Goal: Information Seeking & Learning: Learn about a topic

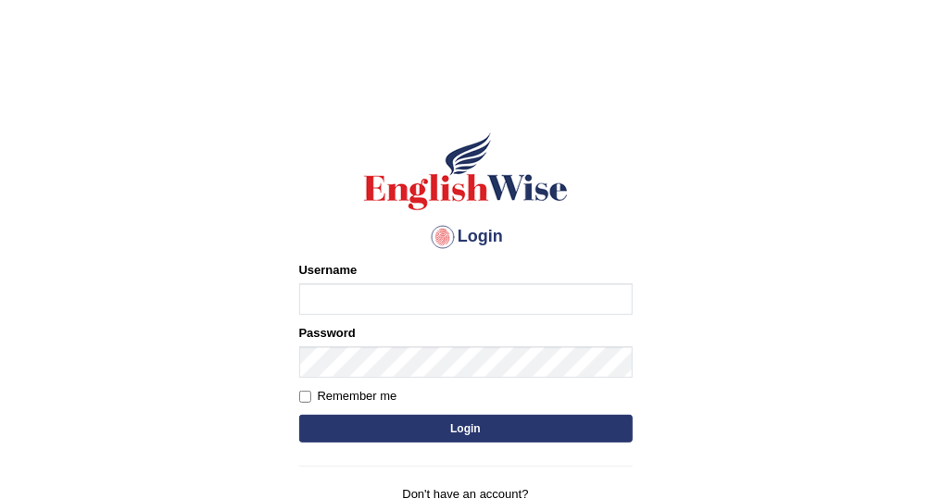
type input "Vallarie97"
click at [528, 433] on button "Login" at bounding box center [466, 429] width 334 height 28
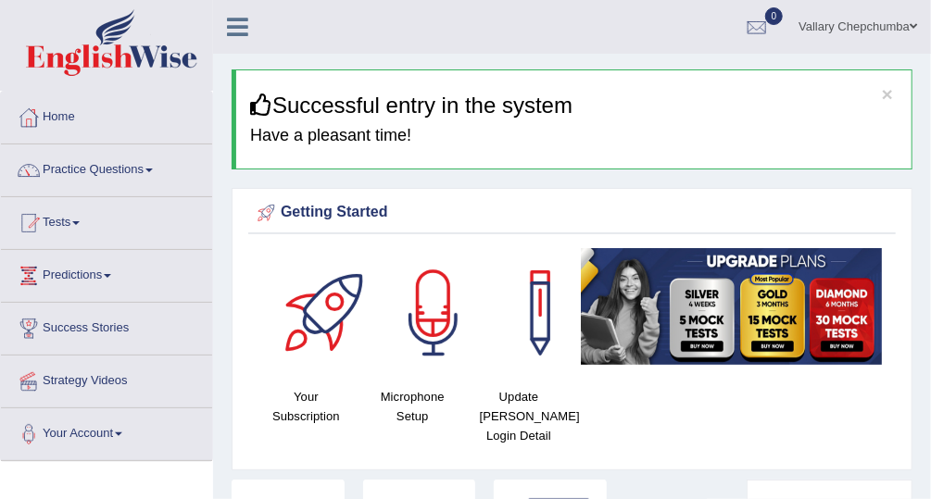
click at [114, 171] on link "Practice Questions" at bounding box center [106, 168] width 211 height 46
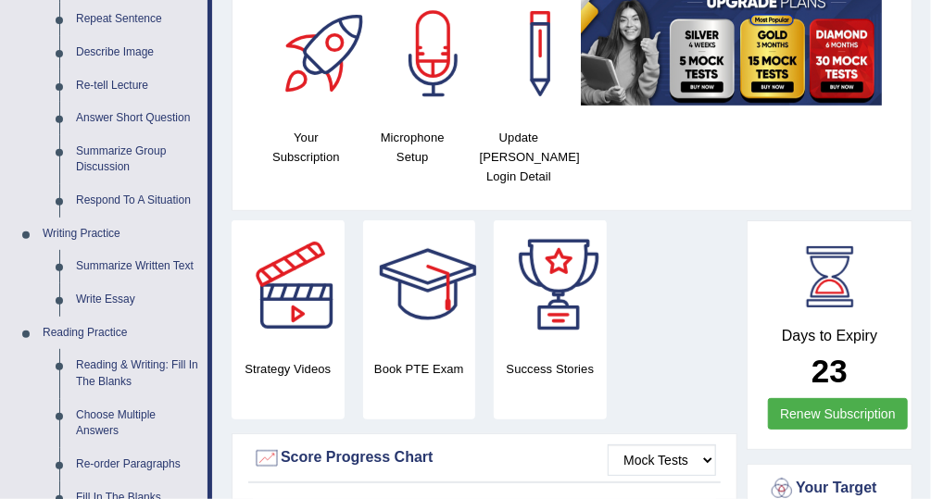
scroll to position [260, 0]
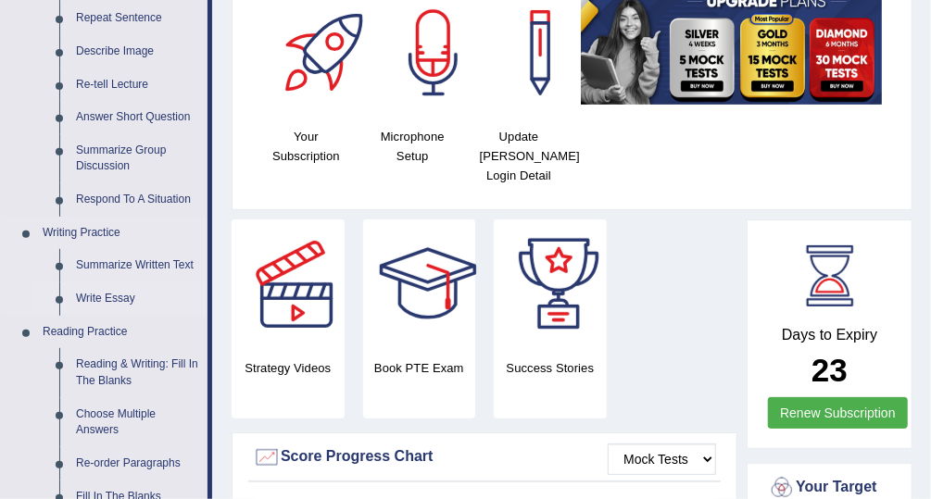
click at [80, 296] on link "Write Essay" at bounding box center [138, 299] width 140 height 33
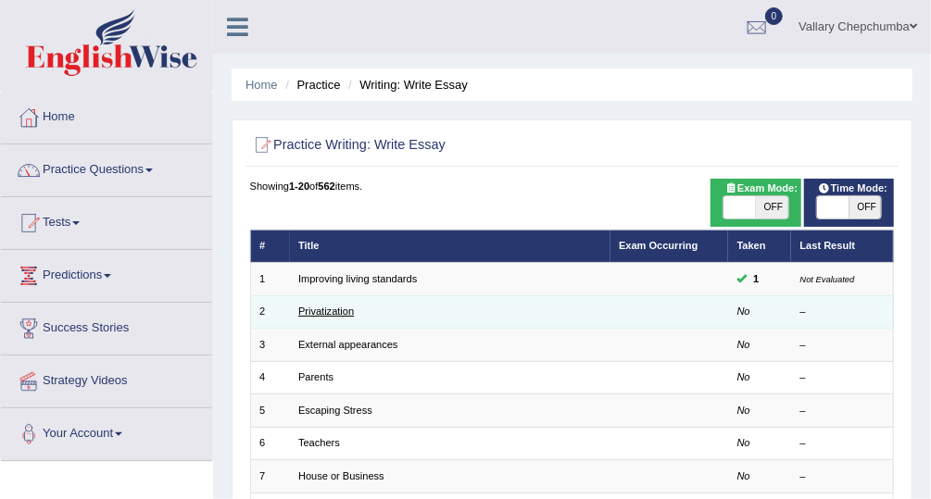
click at [342, 312] on link "Privatization" at bounding box center [326, 311] width 56 height 11
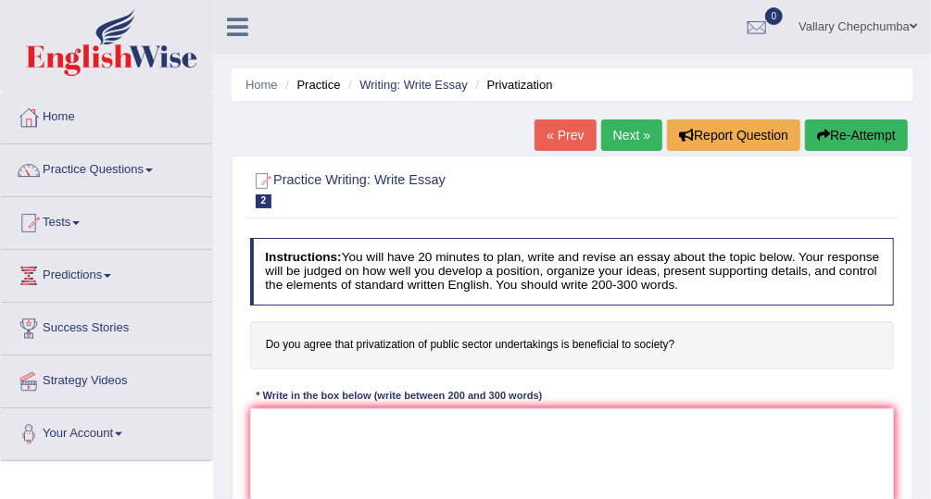
click at [74, 178] on link "Practice Questions" at bounding box center [106, 168] width 211 height 46
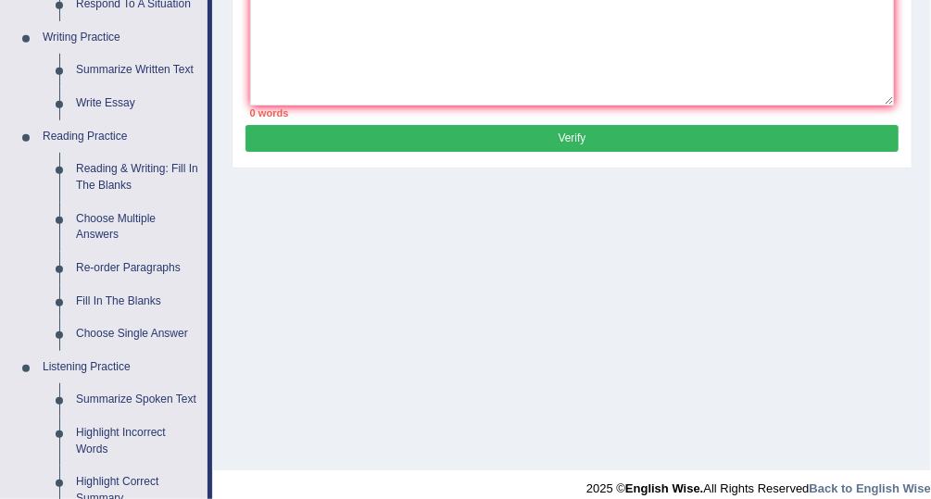
scroll to position [447, 0]
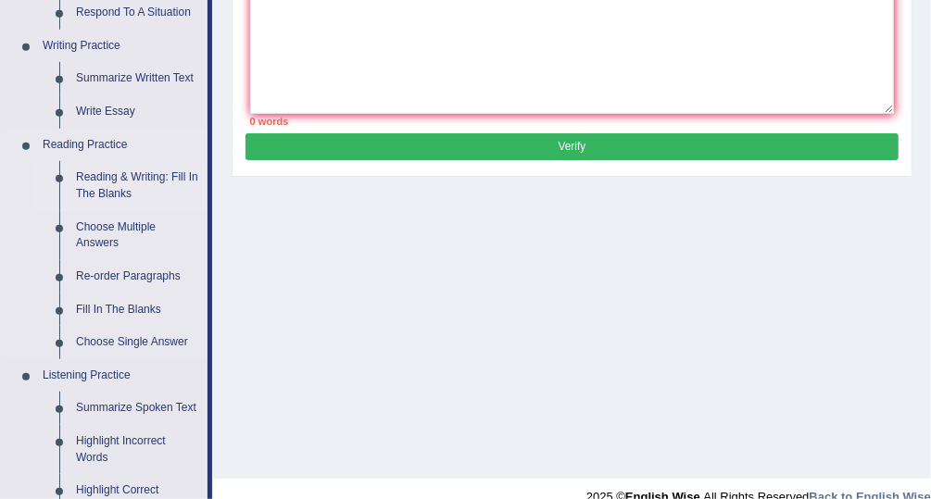
click at [100, 192] on link "Reading & Writing: Fill In The Blanks" at bounding box center [138, 185] width 140 height 49
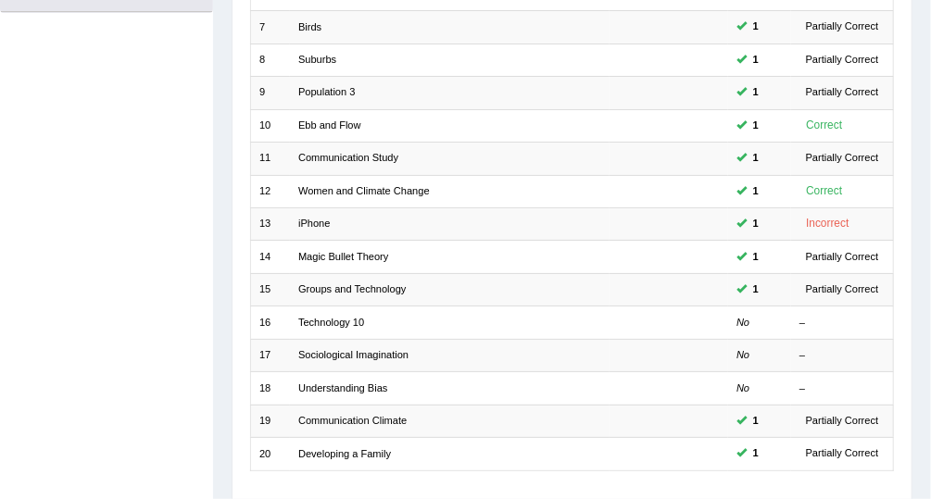
scroll to position [485, 0]
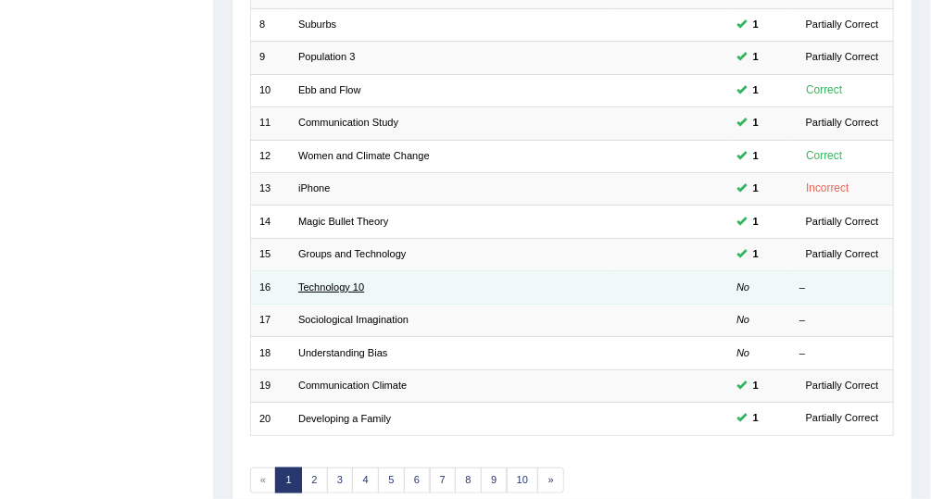
click at [311, 285] on link "Technology 10" at bounding box center [331, 287] width 66 height 11
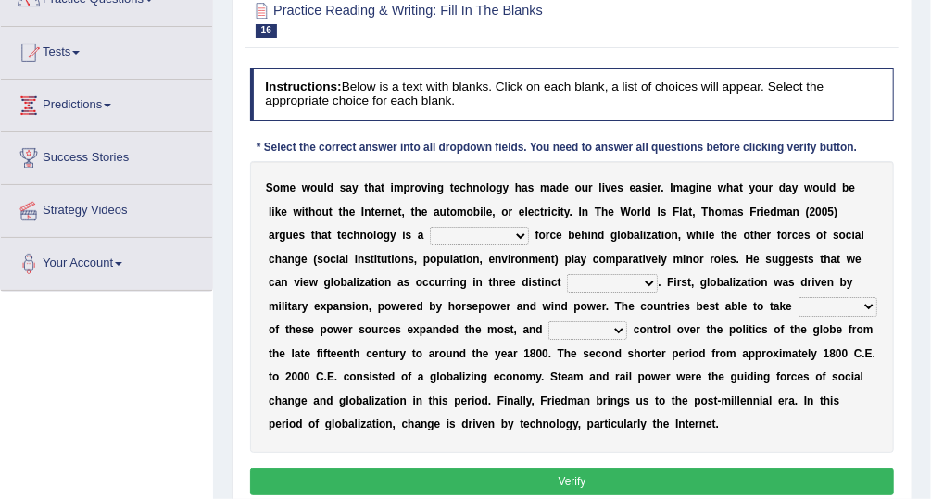
scroll to position [174, 0]
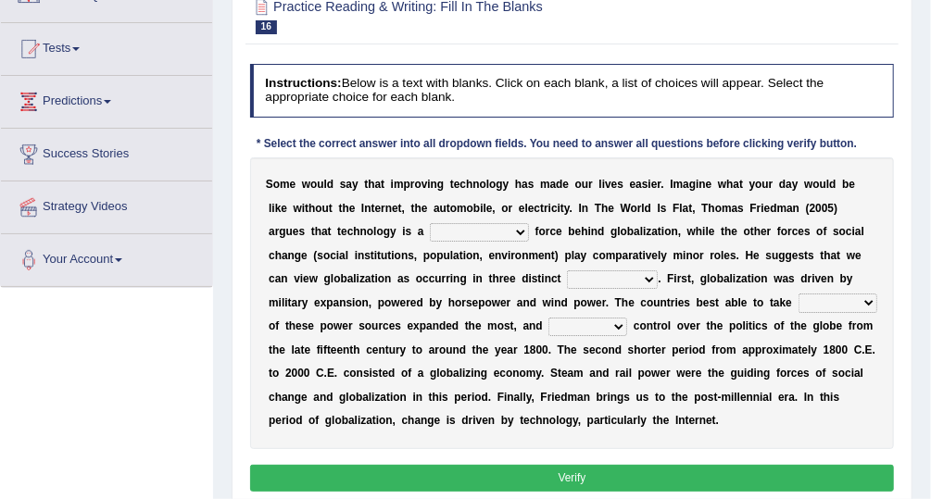
click at [435, 231] on select "driving demeaning distinguishing demanding" at bounding box center [479, 232] width 99 height 19
select select "demanding"
click at [430, 223] on select "driving demeaning distinguishing demanding" at bounding box center [479, 232] width 99 height 19
click at [567, 278] on select "periods periodicals perspectives perceptions" at bounding box center [612, 280] width 91 height 19
select select "perceptions"
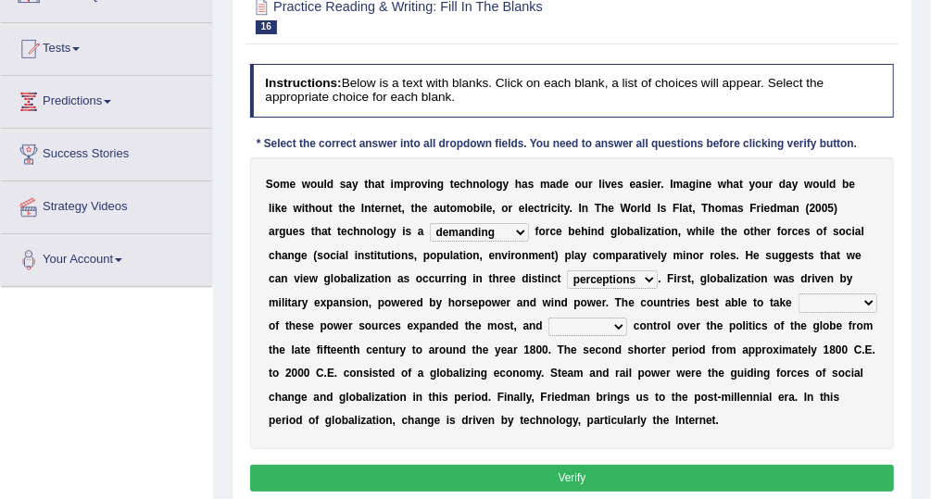
click at [567, 271] on select "periods periodicals perspectives perceptions" at bounding box center [612, 280] width 91 height 19
click at [799, 295] on select "action advantage account care" at bounding box center [838, 303] width 79 height 19
select select "action"
click at [799, 294] on select "action advantage account care" at bounding box center [838, 303] width 79 height 19
click at [799, 301] on select "action advantage account care" at bounding box center [838, 303] width 79 height 19
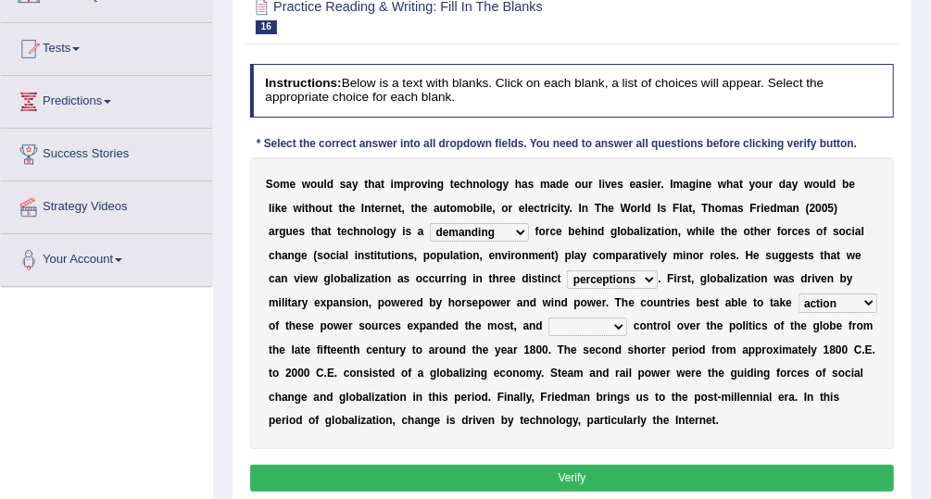
click at [548, 323] on select "exist extract exert expect" at bounding box center [587, 327] width 79 height 19
click at [493, 272] on b "h" at bounding box center [496, 278] width 6 height 13
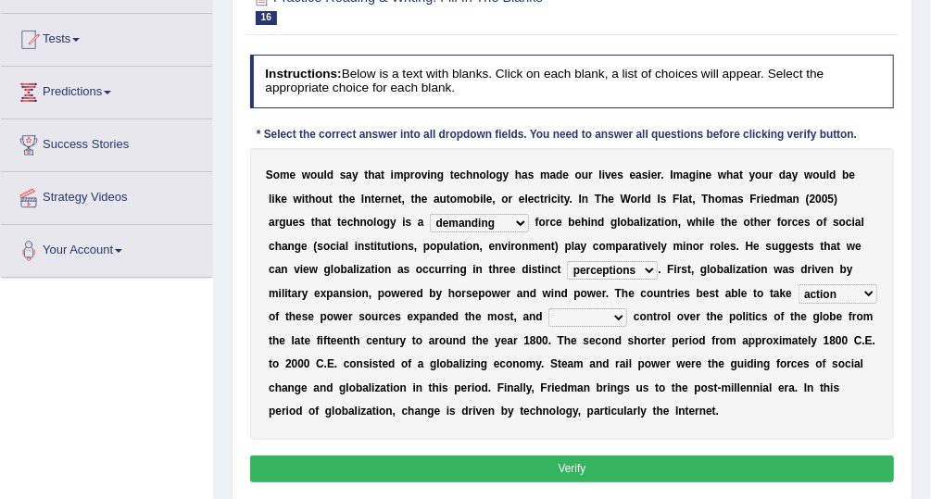
scroll to position [189, 0]
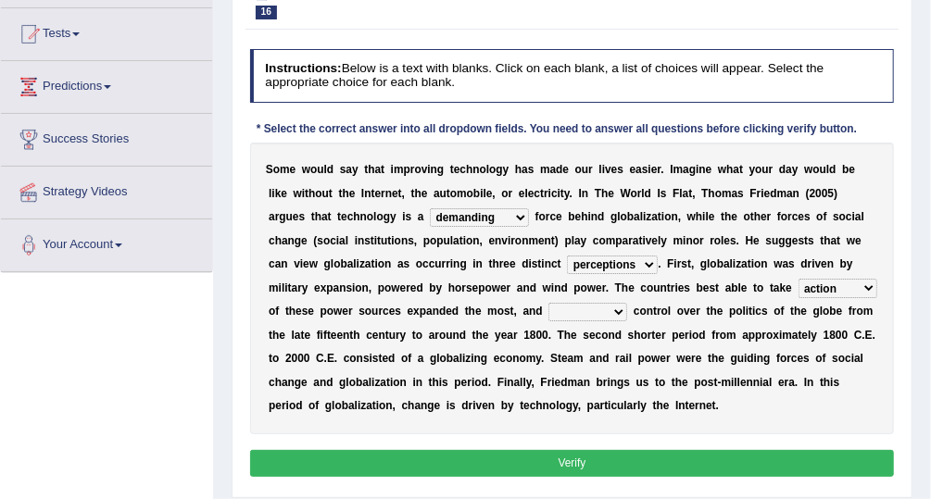
click at [548, 315] on select "exist extract exert expect" at bounding box center [587, 312] width 79 height 19
select select "expect"
click at [548, 303] on select "exist extract exert expect" at bounding box center [587, 312] width 79 height 19
click at [559, 453] on button "Verify" at bounding box center [572, 463] width 645 height 27
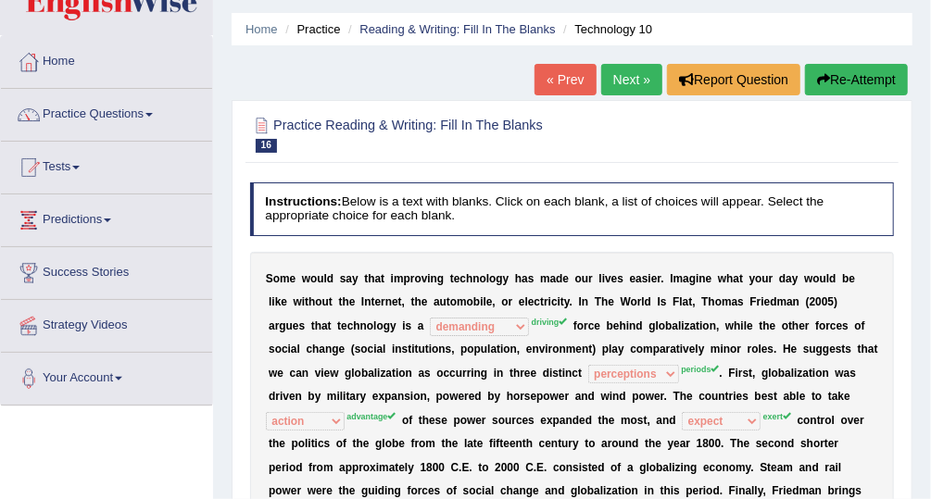
scroll to position [54, 0]
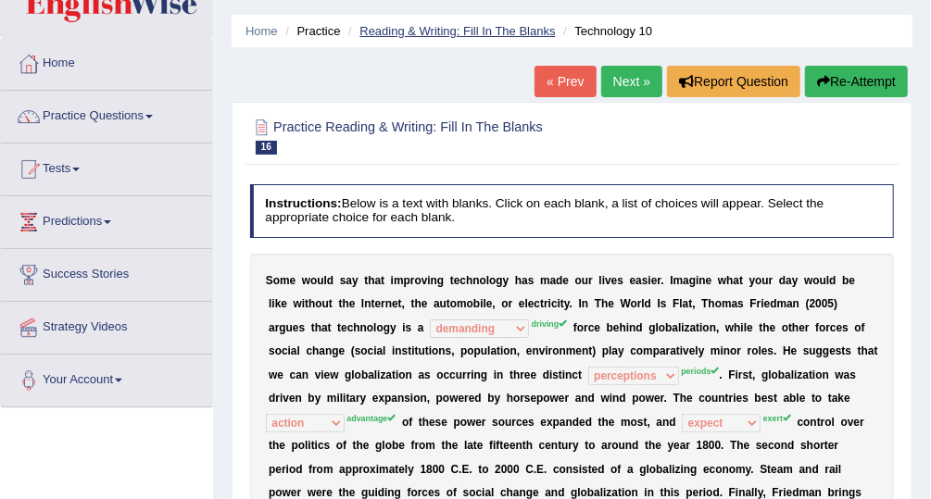
click at [433, 34] on link "Reading & Writing: Fill In The Blanks" at bounding box center [456, 31] width 195 height 14
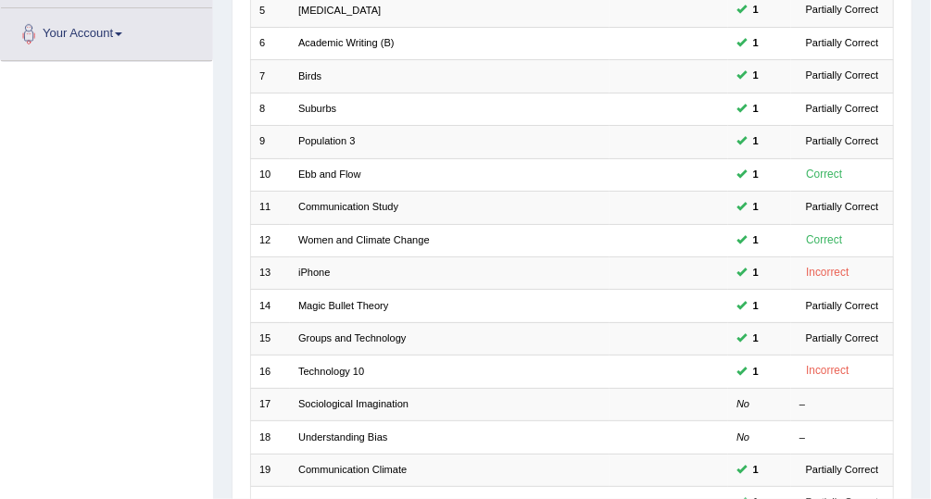
scroll to position [406, 0]
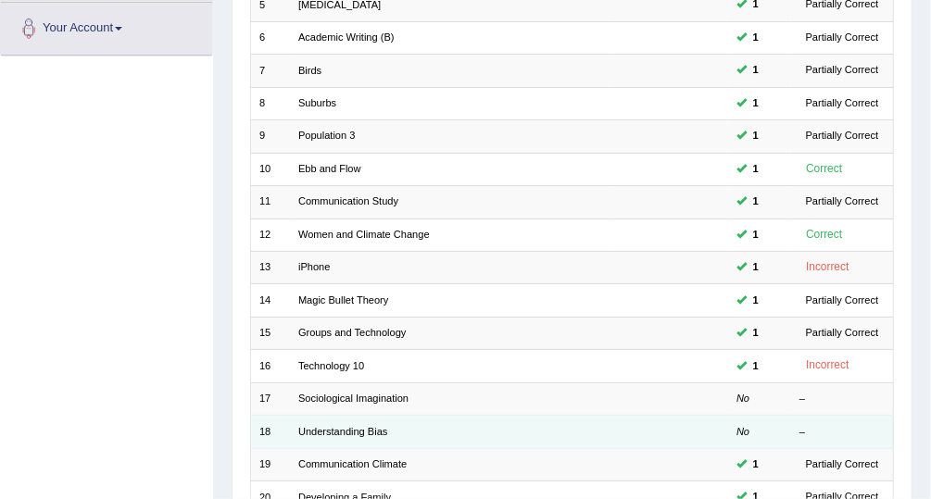
click at [387, 416] on td "Understanding Bias" at bounding box center [450, 432] width 321 height 32
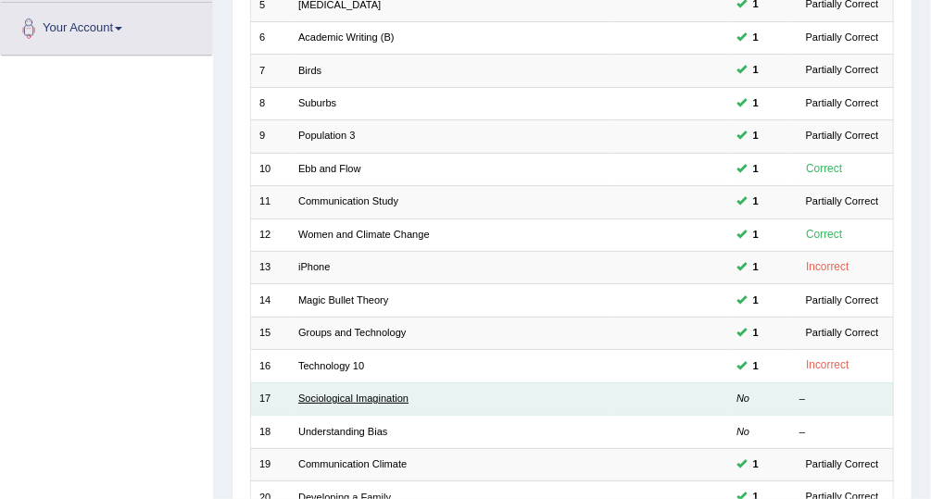
click at [386, 393] on link "Sociological Imagination" at bounding box center [353, 398] width 110 height 11
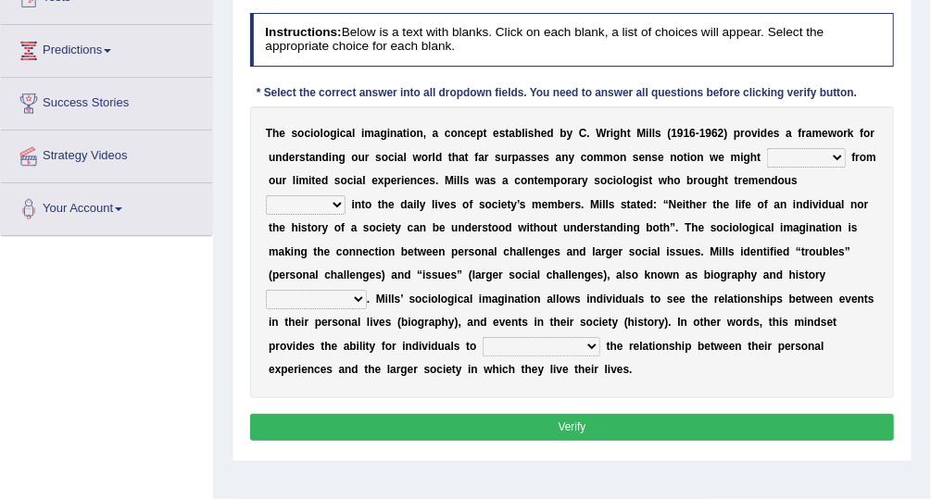
scroll to position [221, 0]
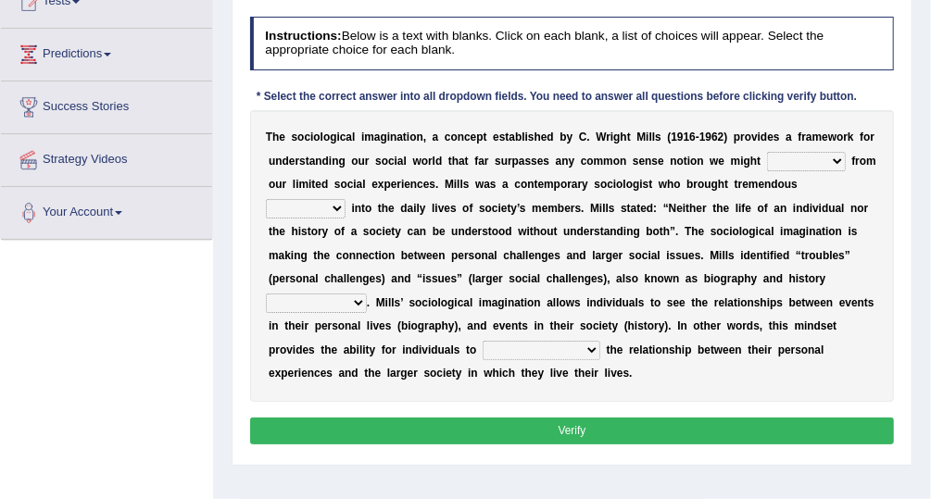
click at [799, 165] on select "depart derive describe deprive" at bounding box center [806, 161] width 79 height 19
select select "describe"
click at [767, 152] on select "depart derive describe deprive" at bounding box center [806, 161] width 79 height 19
click at [346, 199] on select "sight insight comment interaction" at bounding box center [306, 208] width 80 height 19
select select "sight"
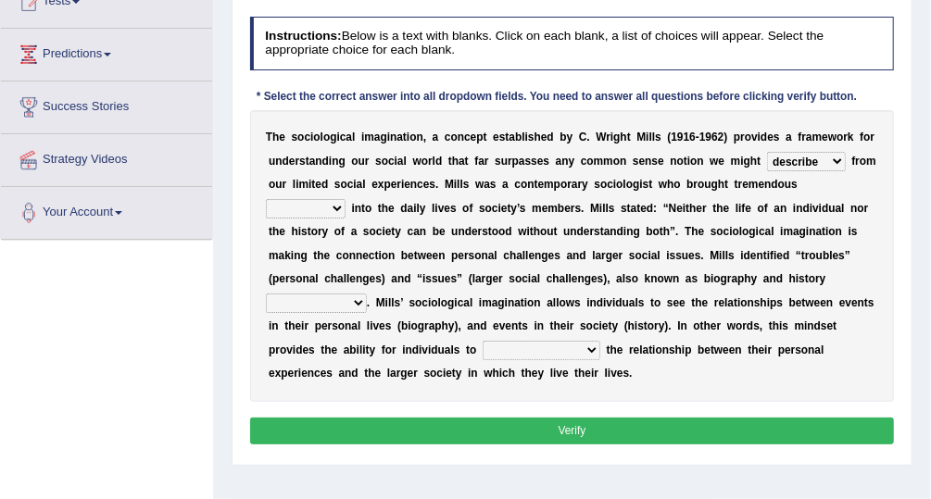
click at [346, 199] on select "sight insight comment interaction" at bounding box center [306, 208] width 80 height 19
click at [791, 160] on select "depart derive describe deprive" at bounding box center [806, 161] width 79 height 19
click at [801, 344] on div "T h e s o c i o l o g i c a l i m a g i n a t i o n , a c o n c e p t e s t a b…" at bounding box center [572, 256] width 645 height 292
click at [367, 294] on select "accordingly collectively respectively spontaneously" at bounding box center [316, 303] width 101 height 19
select select "respectively"
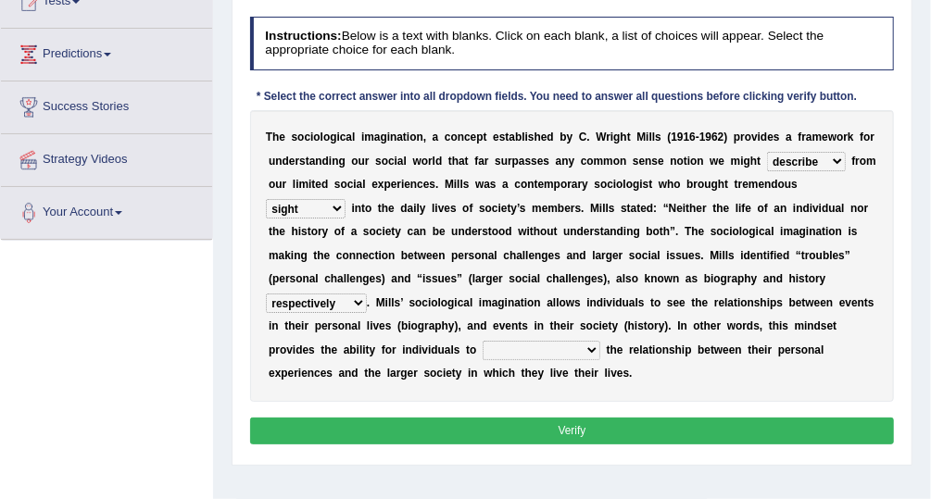
click at [367, 294] on select "accordingly collectively respectively spontaneously" at bounding box center [316, 303] width 101 height 19
click at [600, 341] on select "commercialize capitalize realize compartmentalize" at bounding box center [542, 350] width 118 height 19
select select "capitalize"
click at [600, 341] on select "commercialize capitalize realize compartmentalize" at bounding box center [542, 350] width 118 height 19
click at [749, 418] on button "Verify" at bounding box center [572, 431] width 645 height 27
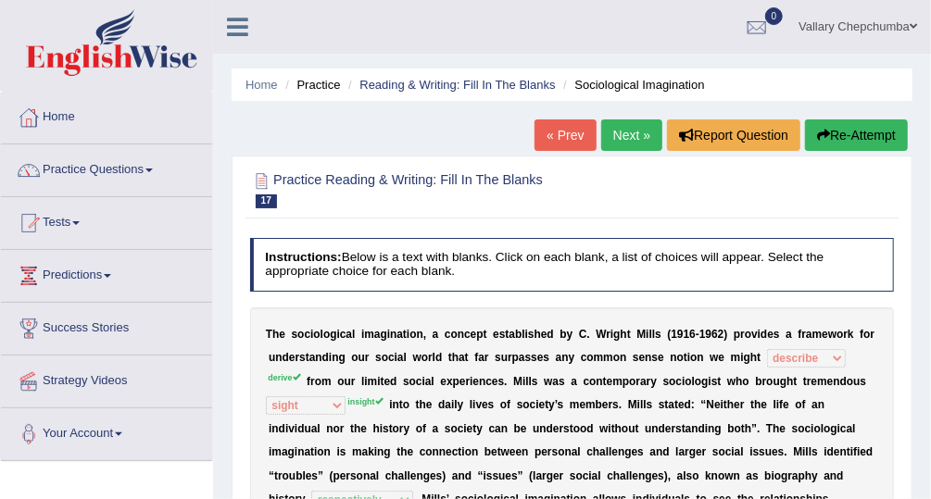
scroll to position [0, 0]
click at [468, 80] on link "Reading & Writing: Fill In The Blanks" at bounding box center [456, 85] width 195 height 14
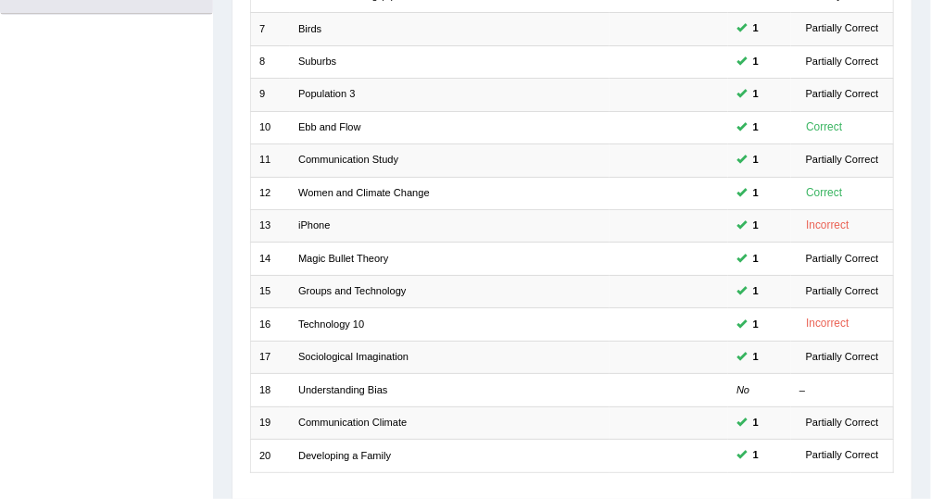
scroll to position [561, 0]
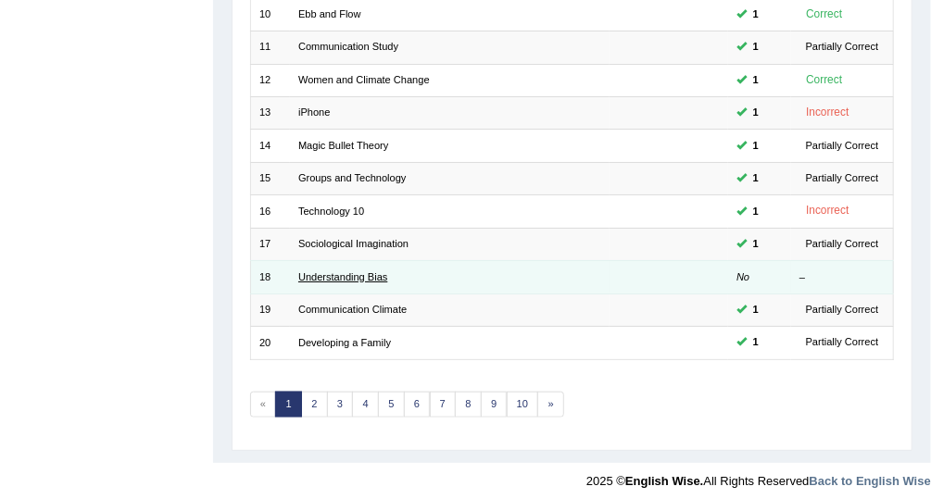
click at [358, 271] on link "Understanding Bias" at bounding box center [342, 276] width 89 height 11
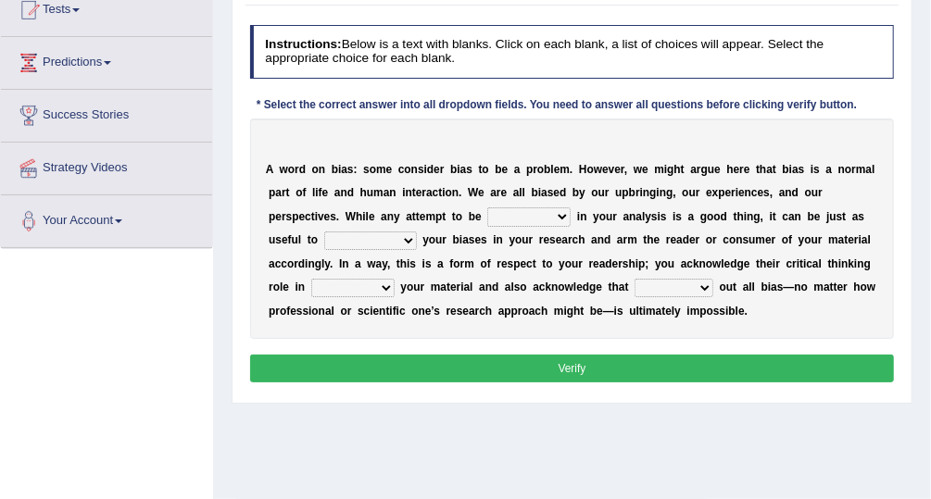
scroll to position [206, 0]
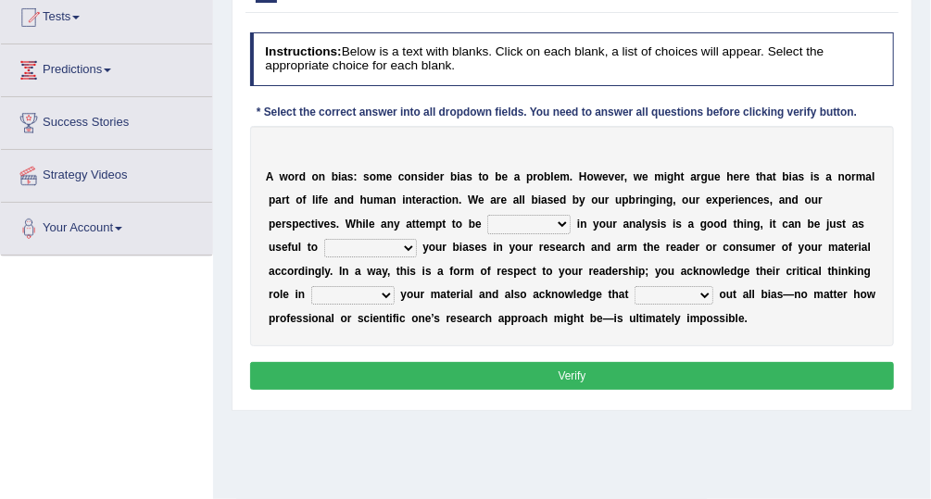
click at [487, 232] on select "objective optimistic subjective pessimistic" at bounding box center [528, 224] width 83 height 19
select select "subjective"
click at [487, 215] on select "objective optimistic subjective pessimistic" at bounding box center [528, 224] width 83 height 19
click at [417, 239] on select "assume achieve acquire acknowledge" at bounding box center [370, 248] width 93 height 19
select select "acknowledge"
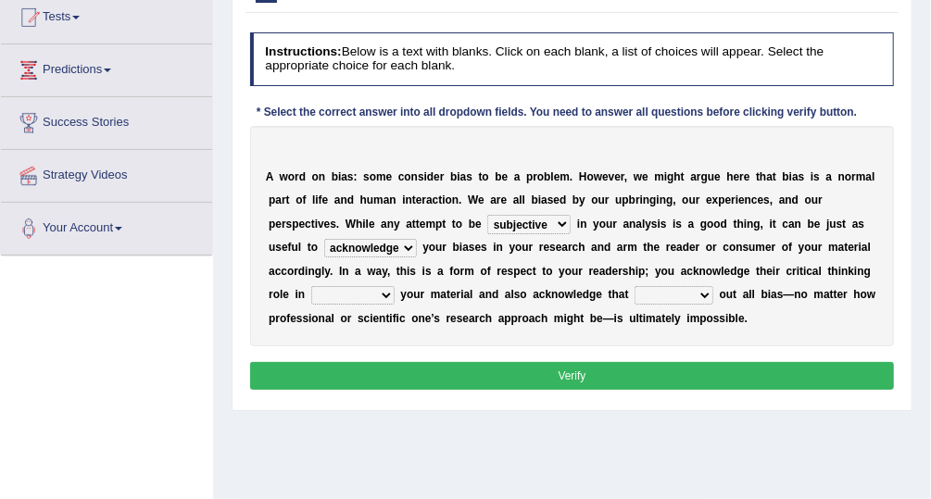
click at [417, 239] on select "assume achieve acquire acknowledge" at bounding box center [370, 248] width 93 height 19
click at [395, 286] on select "contacting consuming conducting confirming" at bounding box center [352, 295] width 83 height 19
select select "conducting"
click at [395, 286] on select "contacting consuming conducting confirming" at bounding box center [352, 295] width 83 height 19
click at [635, 286] on select "phasing building ruling pushing" at bounding box center [674, 295] width 79 height 19
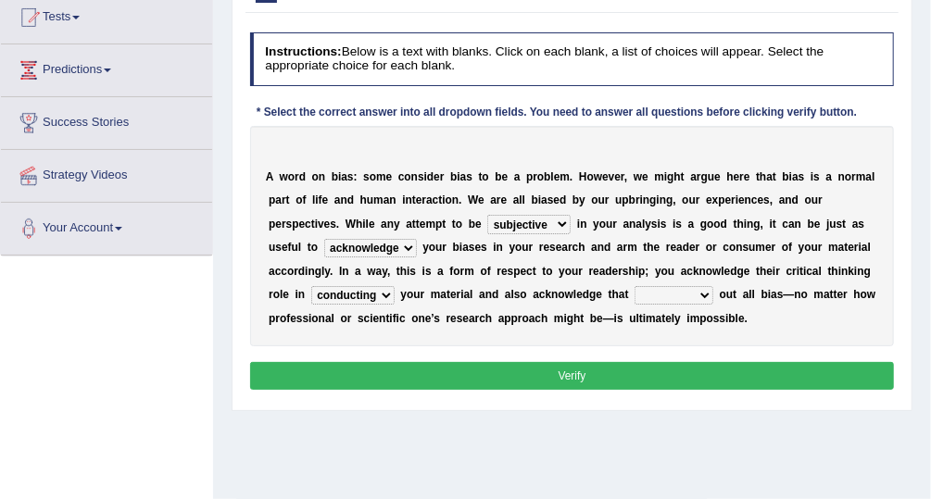
select select "phasing"
click at [635, 286] on select "phasing building ruling pushing" at bounding box center [674, 295] width 79 height 19
click at [627, 379] on button "Verify" at bounding box center [572, 375] width 645 height 27
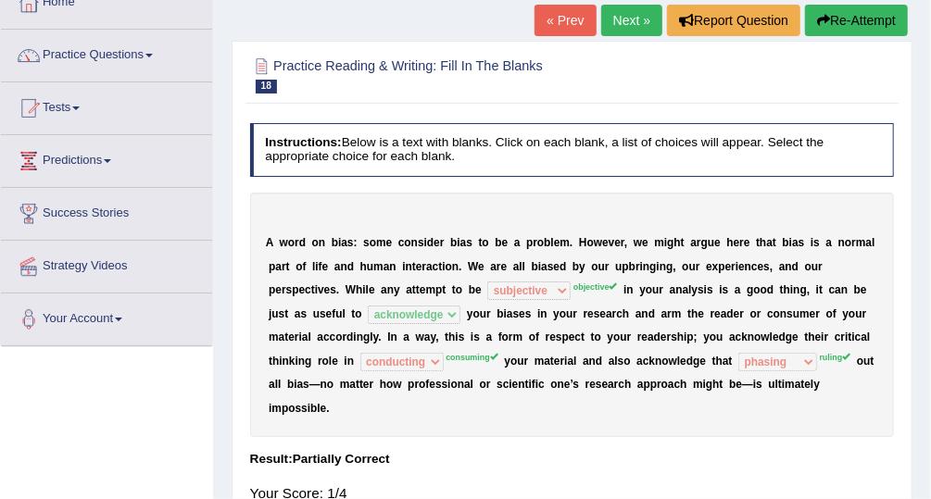
scroll to position [0, 0]
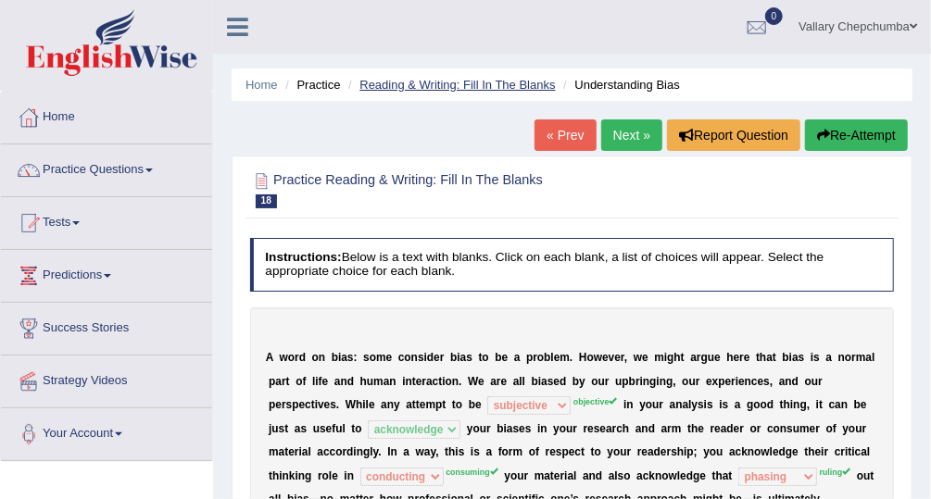
click at [507, 80] on link "Reading & Writing: Fill In The Blanks" at bounding box center [456, 85] width 195 height 14
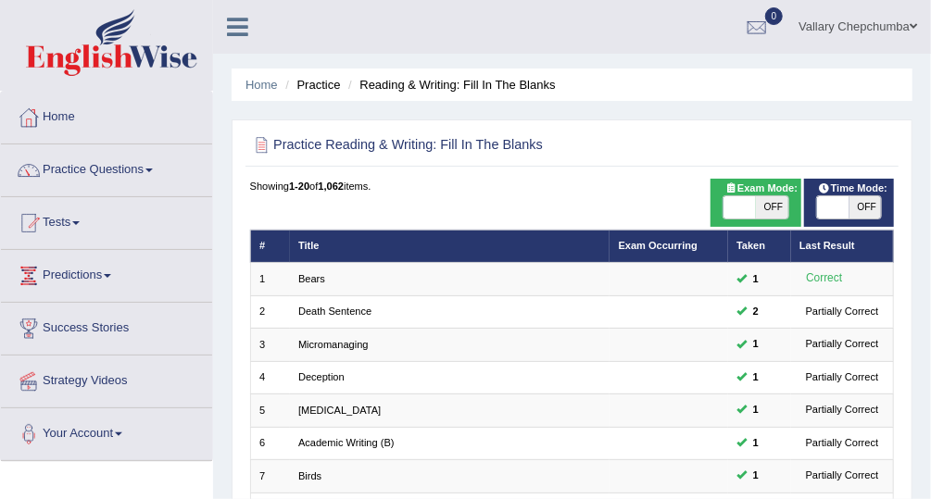
click at [120, 166] on link "Practice Questions" at bounding box center [106, 168] width 211 height 46
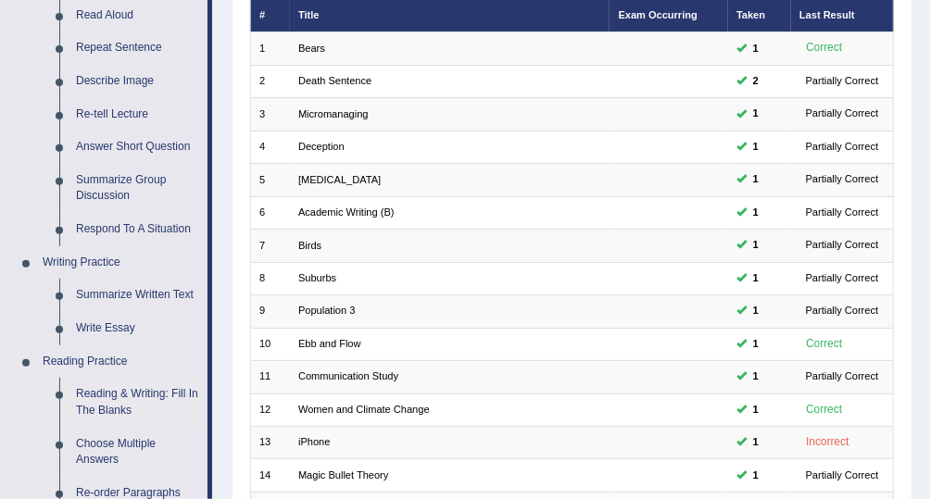
scroll to position [246, 0]
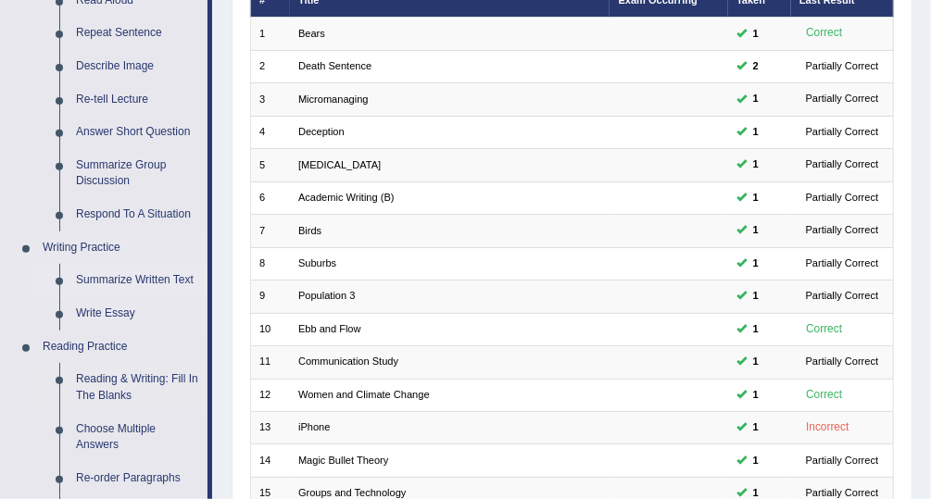
click at [137, 287] on link "Summarize Written Text" at bounding box center [138, 280] width 140 height 33
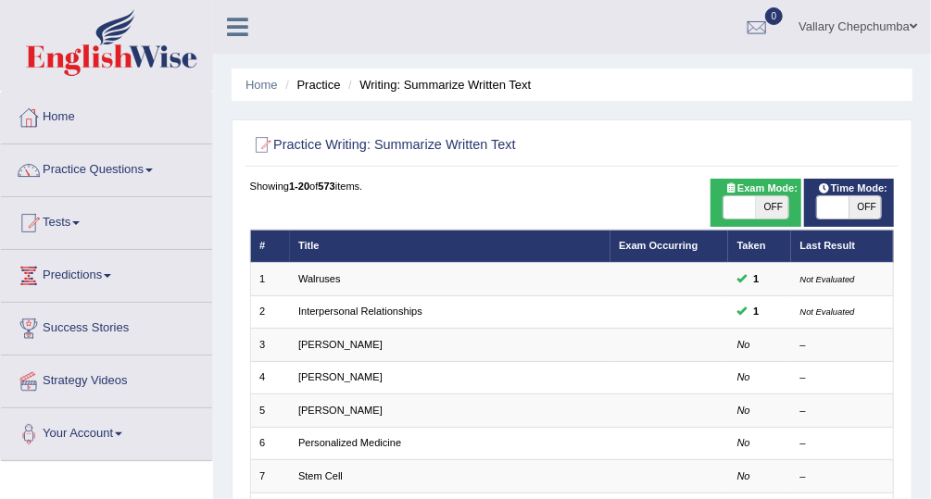
click at [142, 169] on link "Practice Questions" at bounding box center [106, 168] width 211 height 46
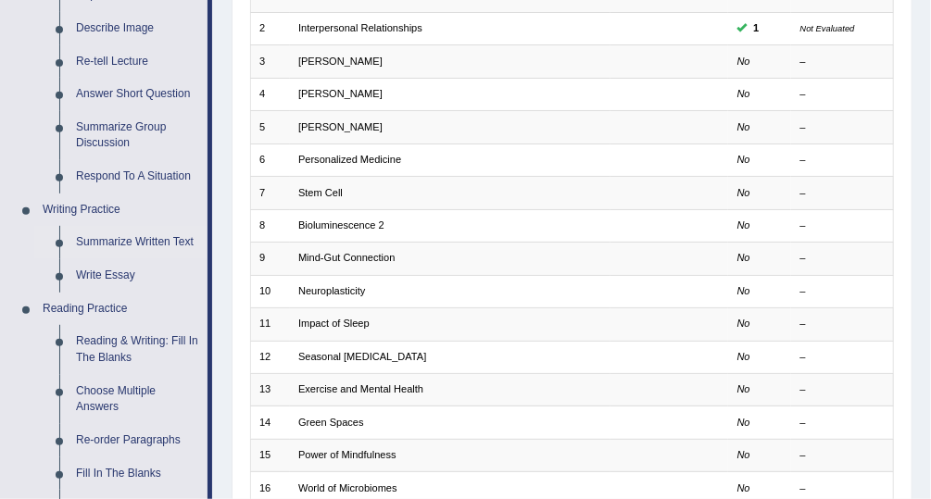
scroll to position [290, 0]
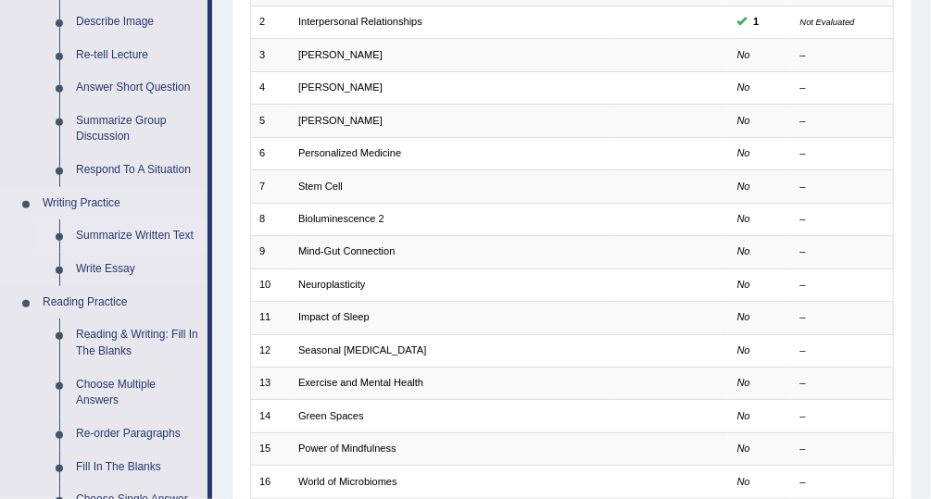
click at [157, 233] on link "Summarize Written Text" at bounding box center [138, 236] width 140 height 33
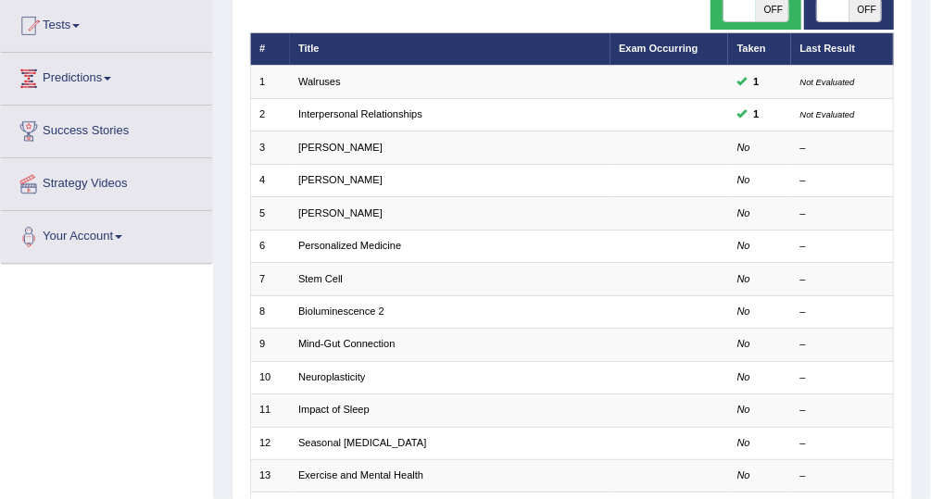
scroll to position [190, 0]
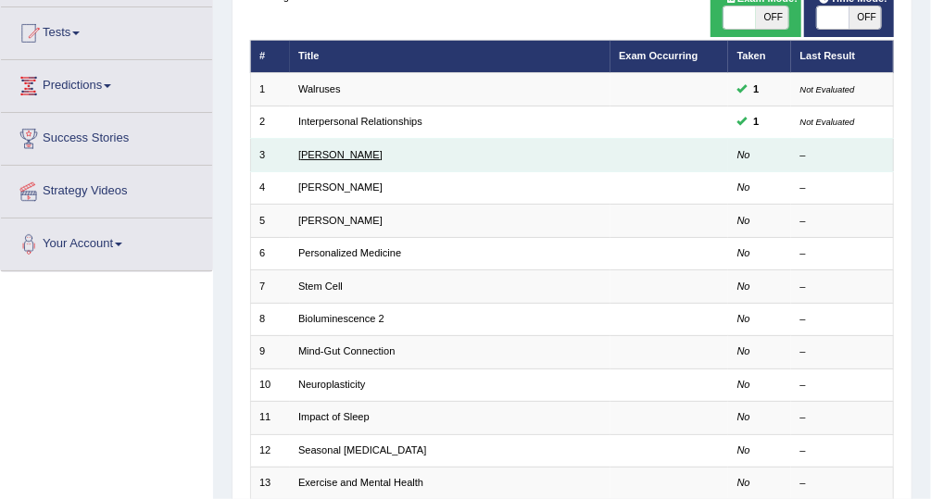
click at [346, 154] on link "Rosalid Franklin" at bounding box center [340, 154] width 84 height 11
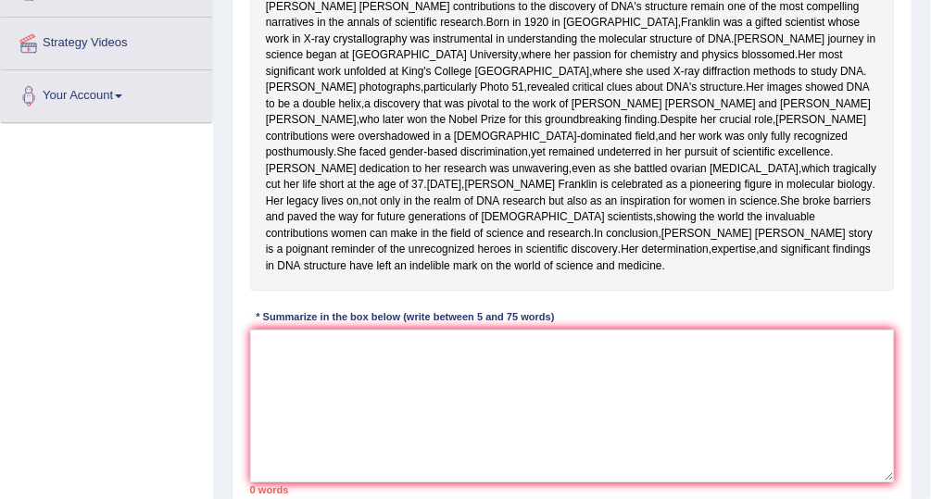
scroll to position [346, 0]
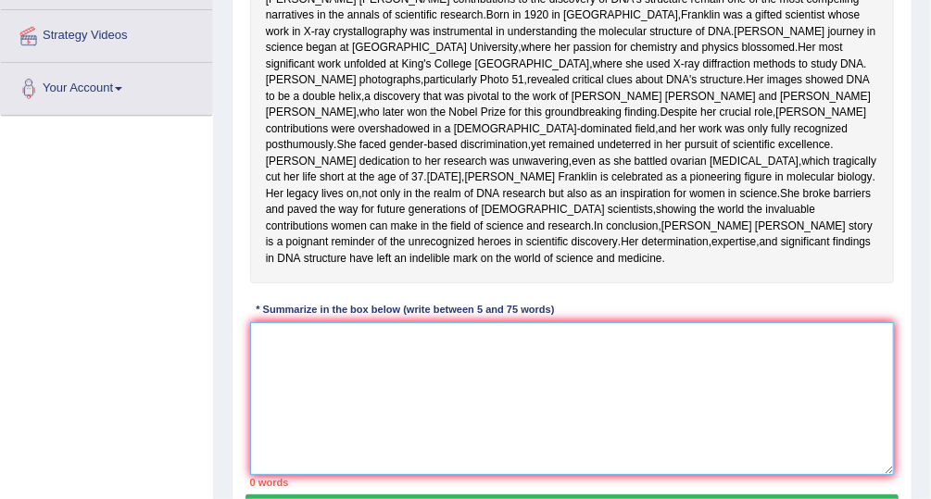
click at [455, 444] on textarea at bounding box center [572, 398] width 645 height 153
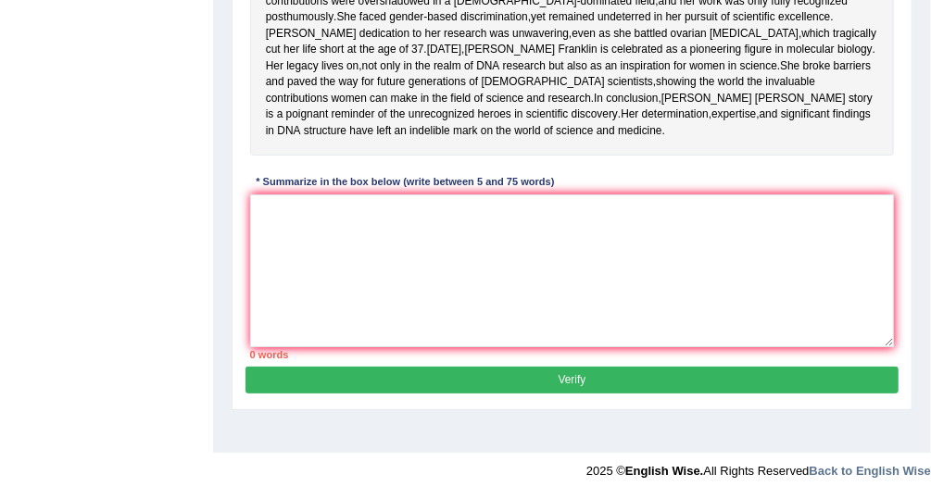
scroll to position [493, 0]
click at [350, 271] on textarea at bounding box center [572, 271] width 645 height 153
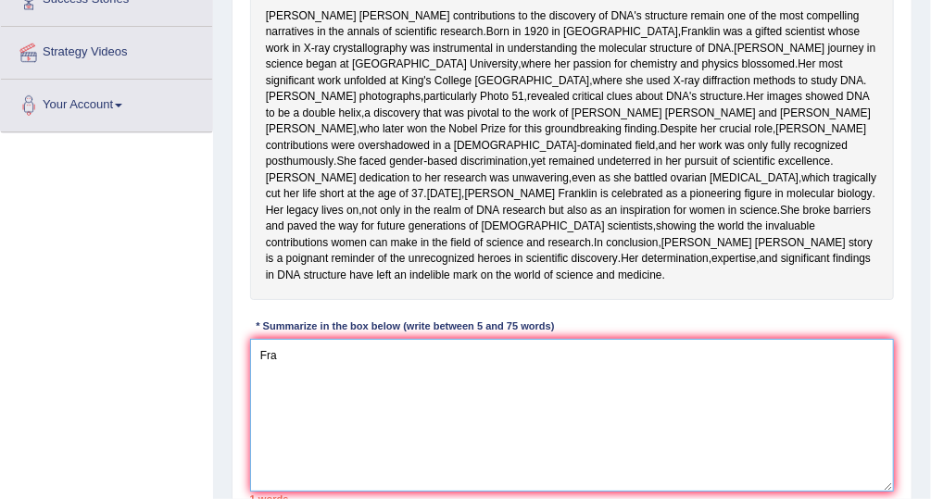
scroll to position [329, 0]
click at [336, 438] on textarea "Frankline was agifted" at bounding box center [572, 415] width 645 height 153
click at [400, 438] on textarea "Frankline was a gifted" at bounding box center [572, 415] width 645 height 153
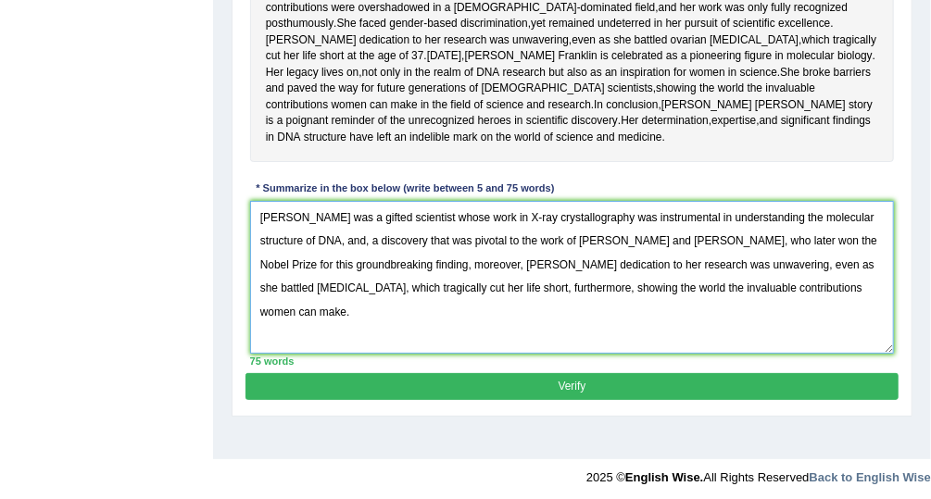
scroll to position [476, 0]
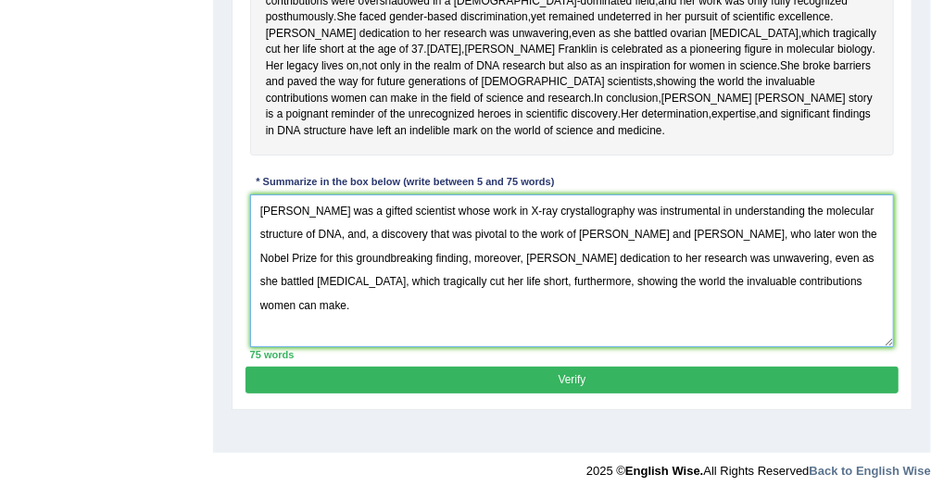
type textarea "Frankline was a gifted scientist whose work in X-ray crystallography was instru…"
click at [747, 394] on button "Verify" at bounding box center [572, 380] width 652 height 27
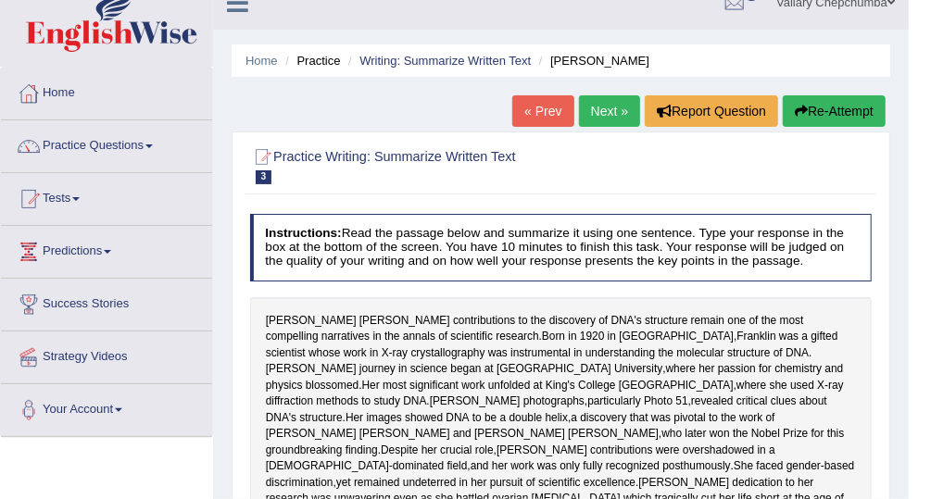
scroll to position [0, 0]
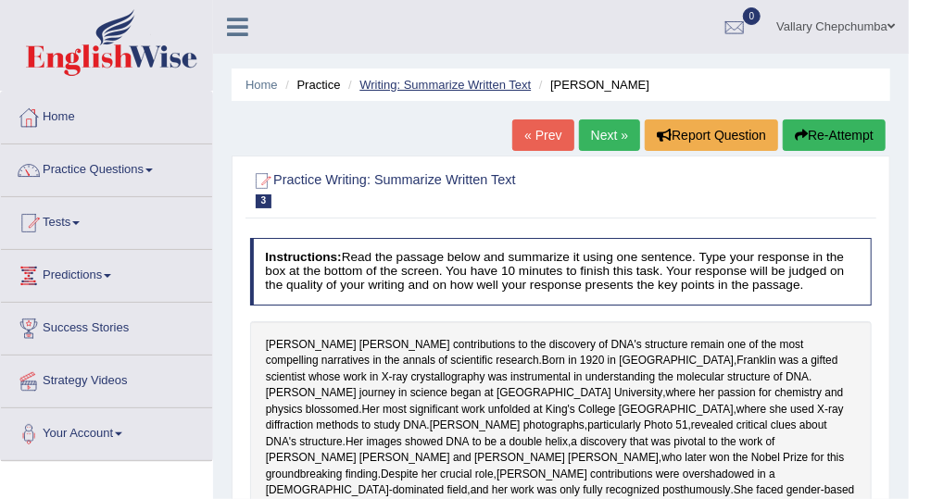
click at [469, 90] on link "Writing: Summarize Written Text" at bounding box center [444, 85] width 171 height 14
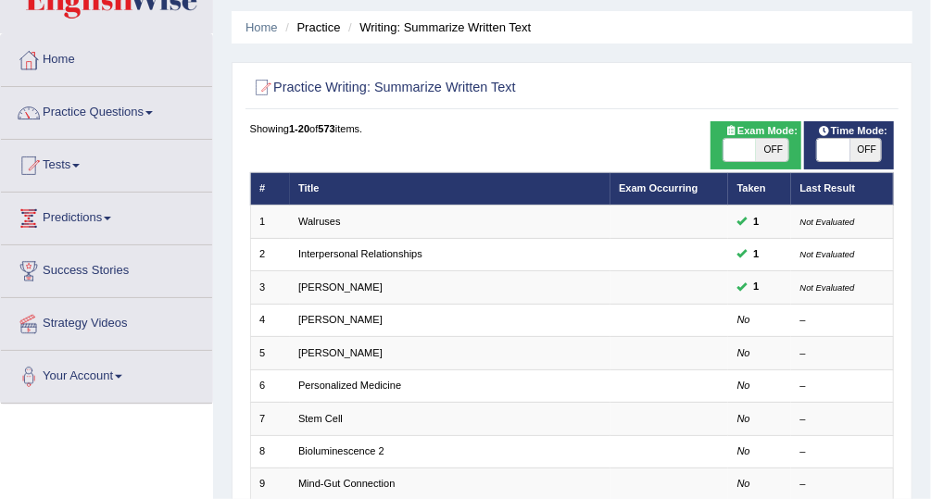
scroll to position [65, 0]
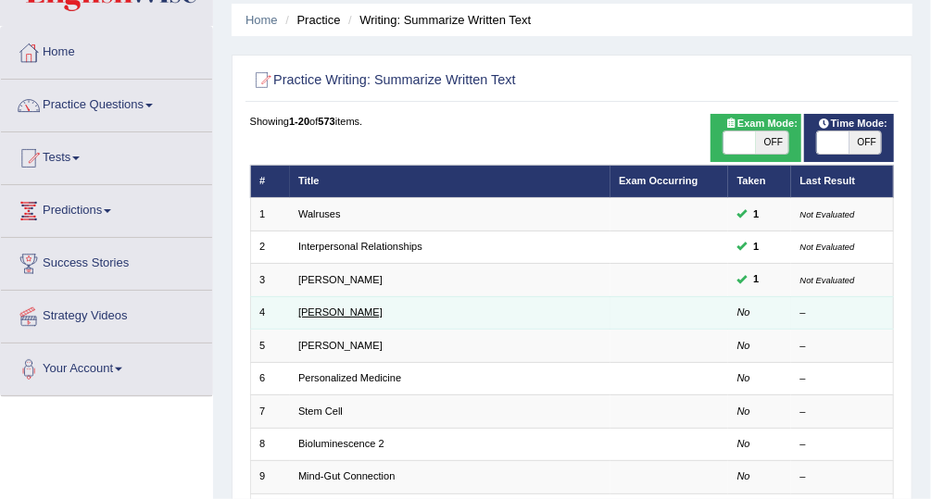
click at [331, 314] on link "[PERSON_NAME]" at bounding box center [340, 312] width 84 height 11
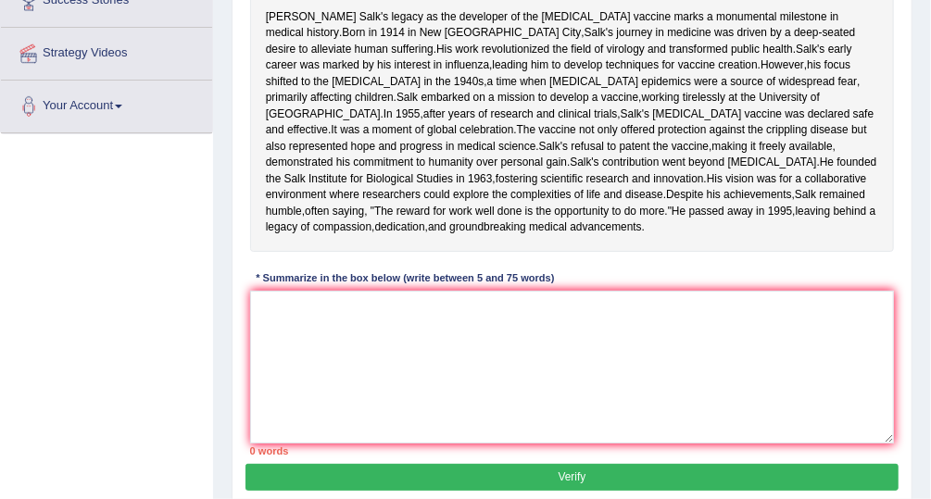
scroll to position [323, 0]
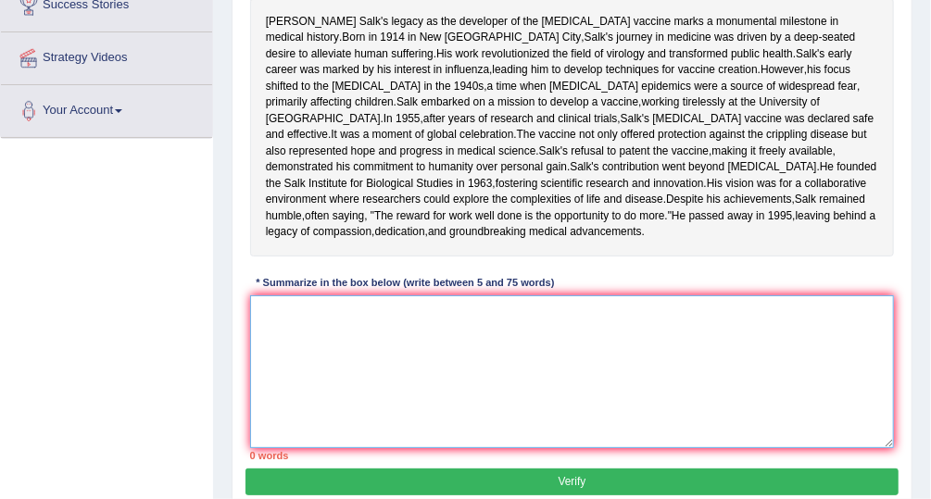
click at [439, 399] on textarea at bounding box center [572, 372] width 645 height 153
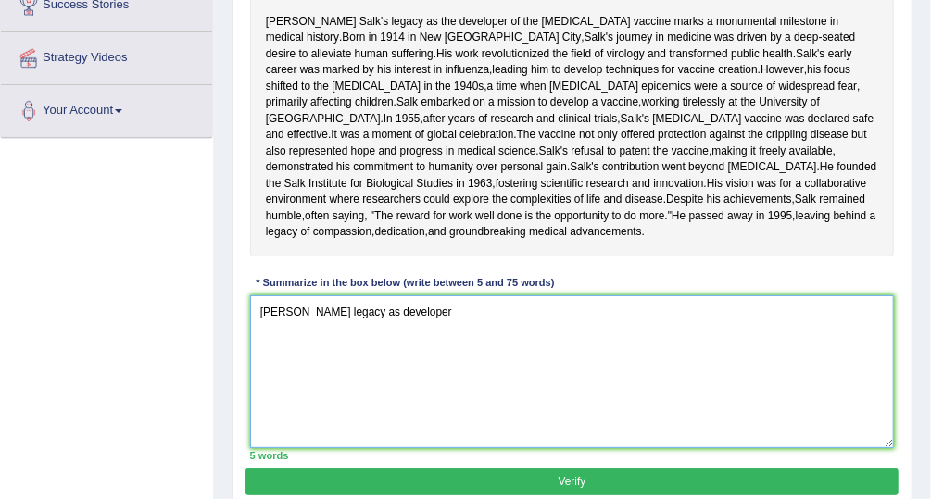
click at [369, 391] on textarea "Jonas Salk's legacy as developer" at bounding box center [572, 372] width 645 height 153
click at [471, 390] on textarea "Jonas Salk's legacy as the developer" at bounding box center [572, 372] width 645 height 153
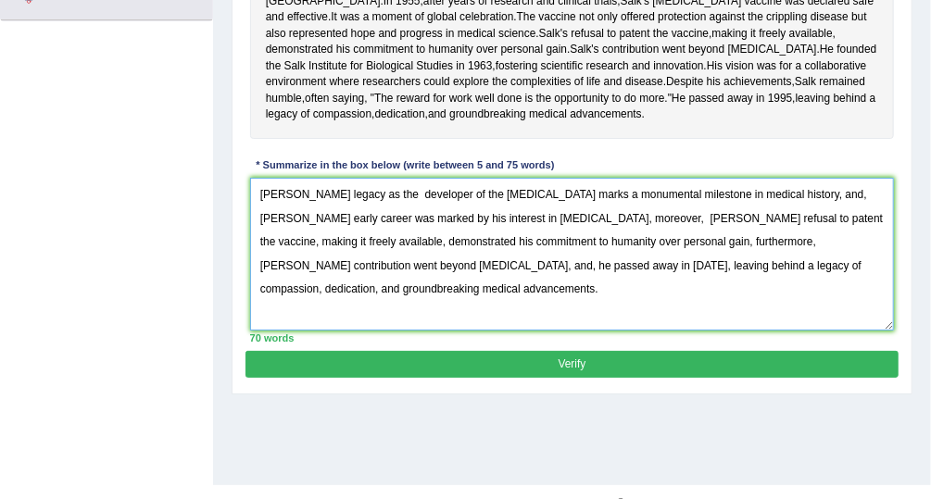
scroll to position [454, 0]
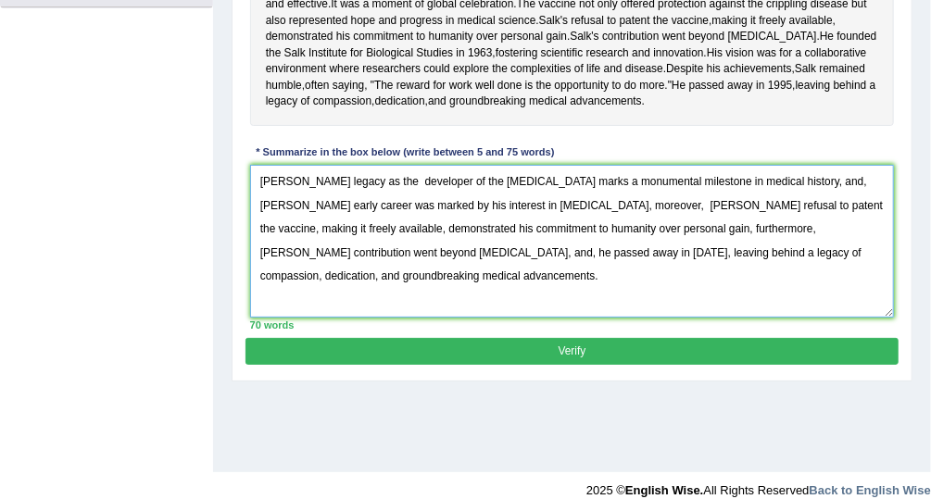
type textarea "Jonas Salk's legacy as the developer of the polio vaccine marks a monumental mi…"
click at [753, 365] on button "Verify" at bounding box center [572, 351] width 652 height 27
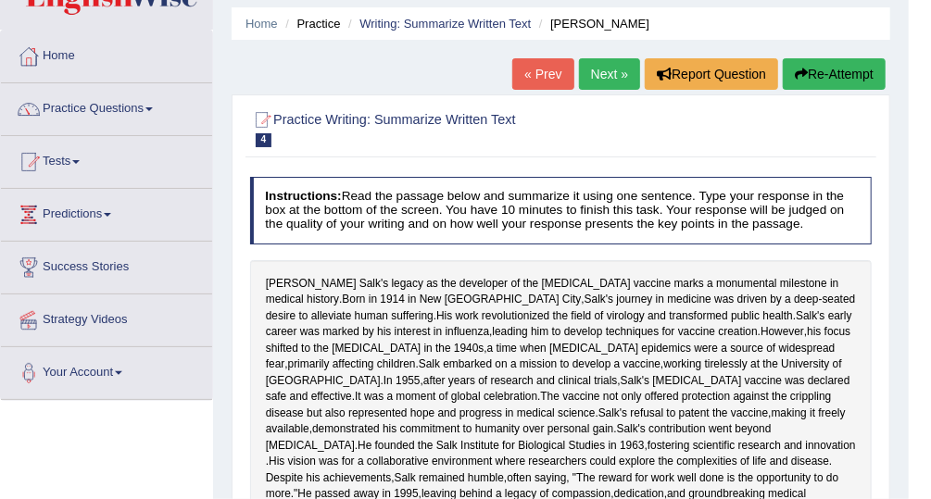
scroll to position [0, 0]
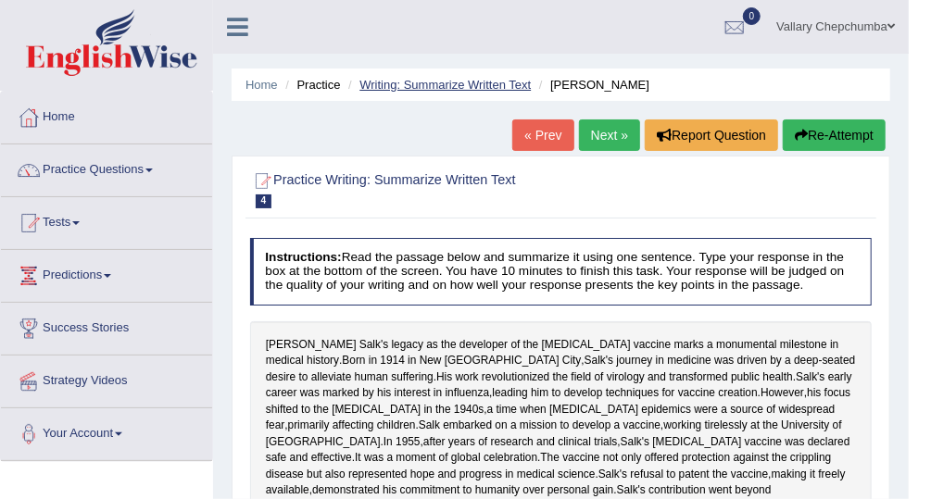
click at [453, 90] on link "Writing: Summarize Written Text" at bounding box center [444, 85] width 171 height 14
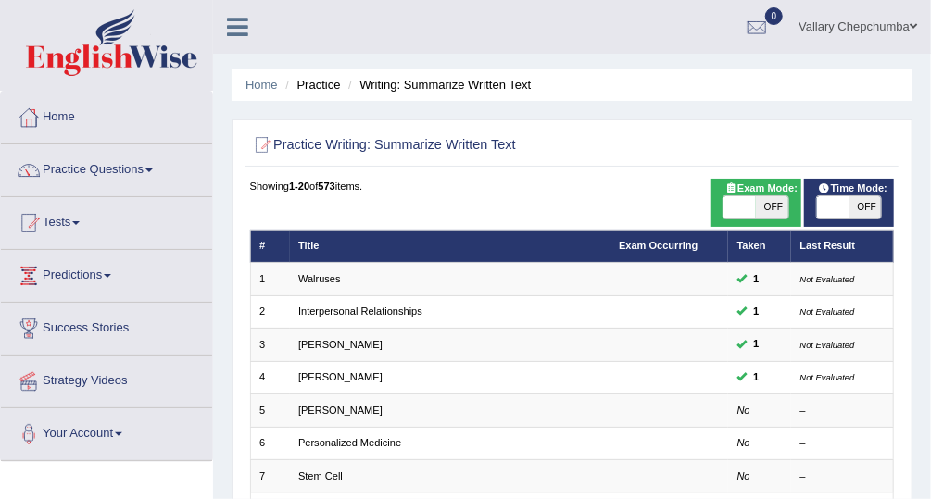
click at [128, 173] on link "Practice Questions" at bounding box center [106, 168] width 211 height 46
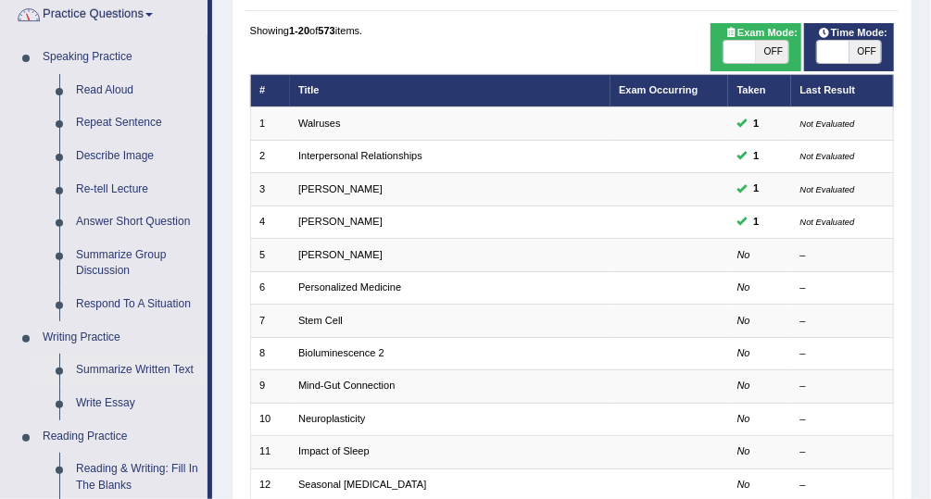
scroll to position [158, 0]
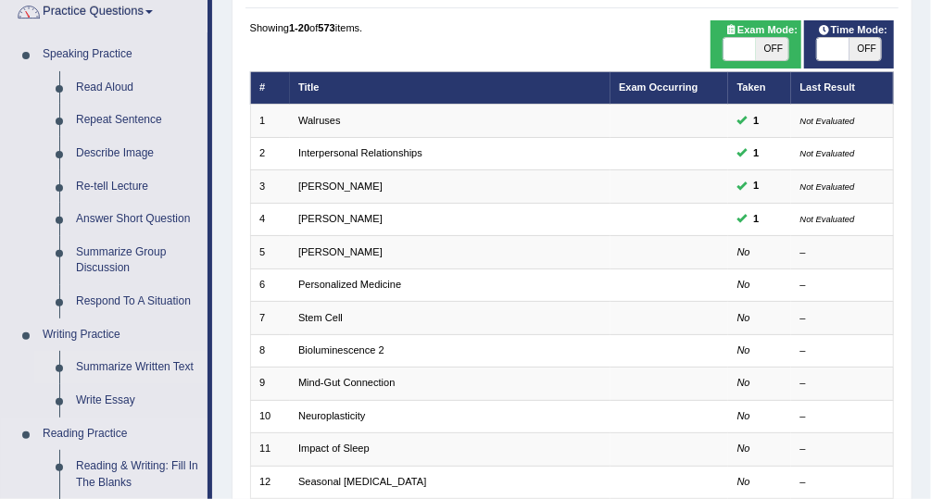
click at [178, 435] on link "Reading Practice" at bounding box center [120, 434] width 173 height 33
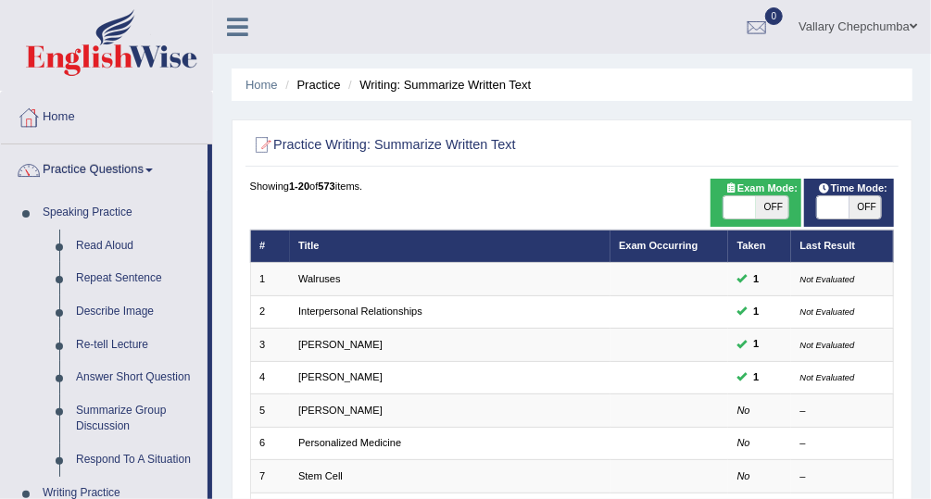
click at [125, 172] on link "Practice Questions" at bounding box center [104, 168] width 207 height 46
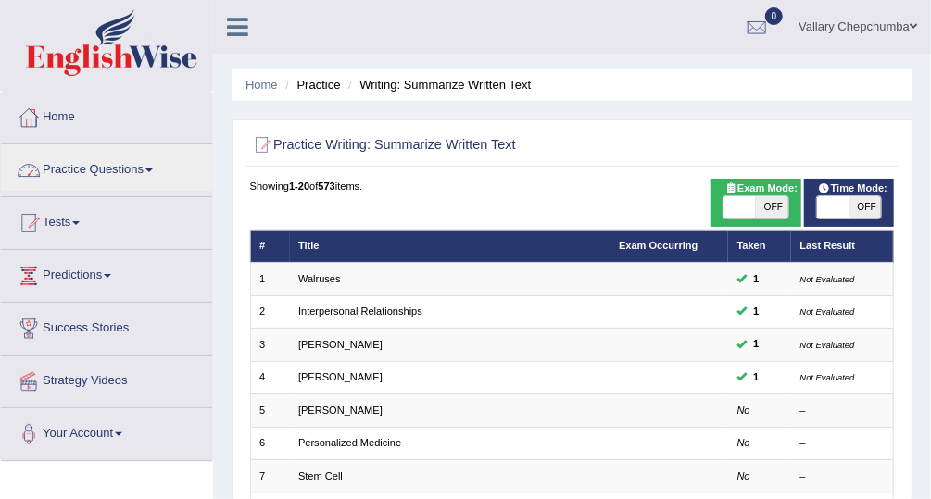
click at [79, 221] on span at bounding box center [75, 223] width 7 height 4
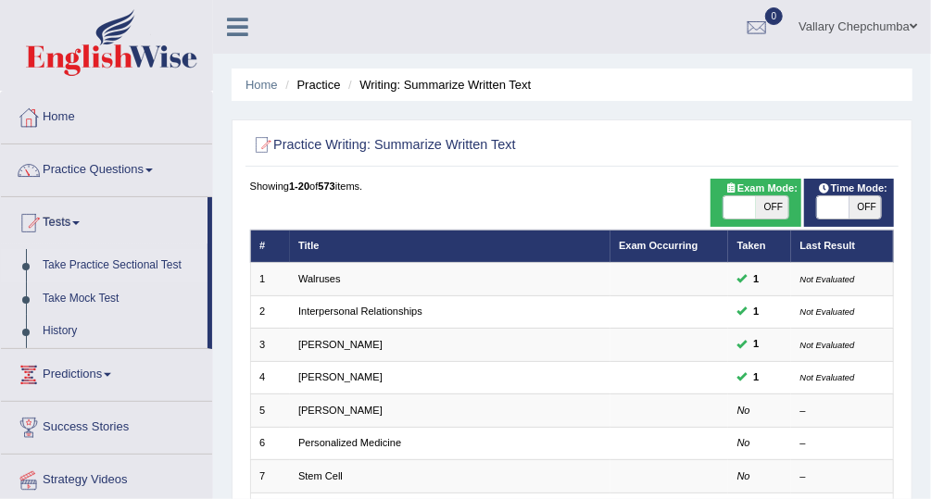
click at [134, 266] on link "Take Practice Sectional Test" at bounding box center [120, 265] width 173 height 33
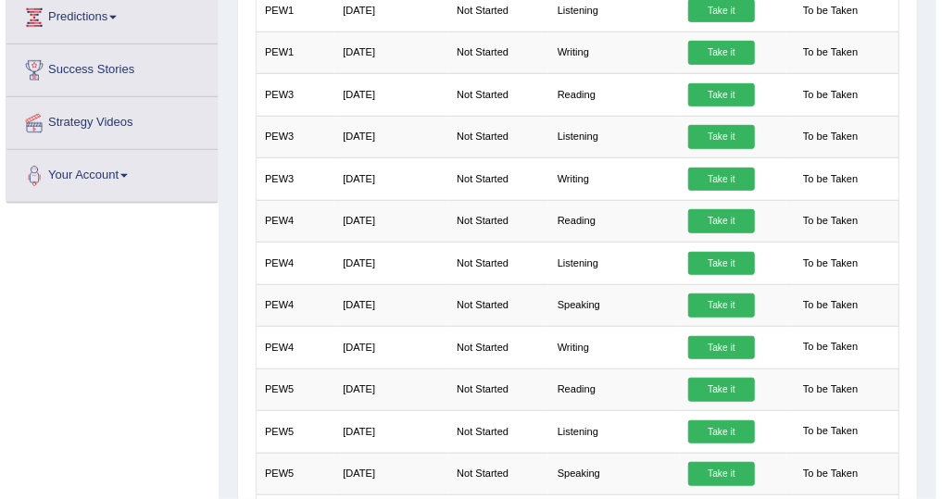
scroll to position [349, 0]
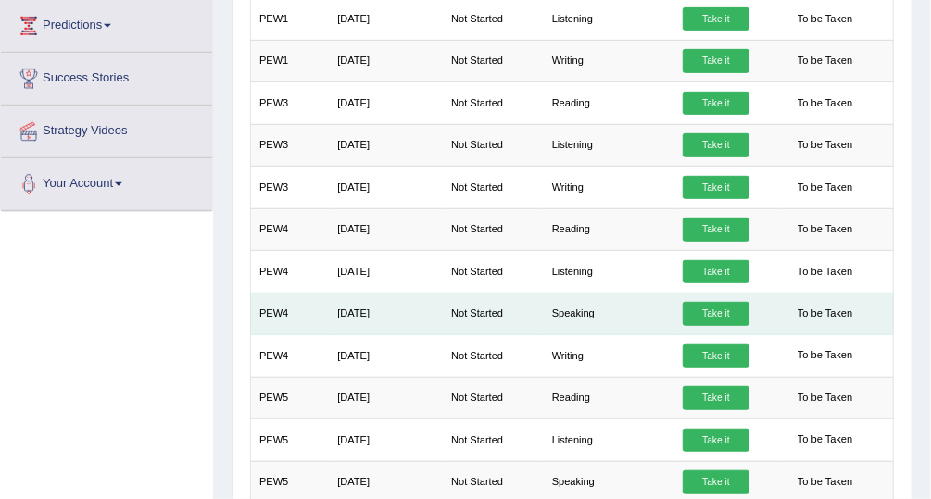
click at [714, 302] on link "Take it" at bounding box center [716, 314] width 67 height 24
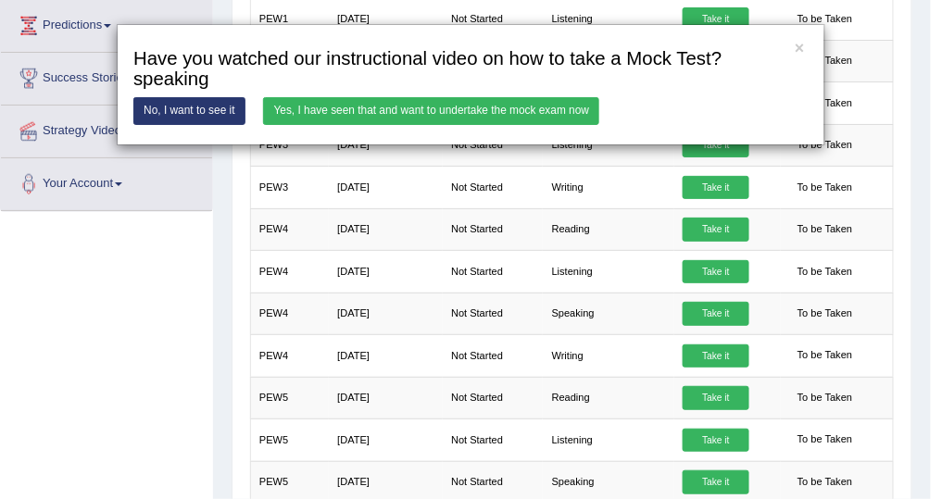
click at [552, 110] on link "Yes, I have seen that and want to undertake the mock exam now" at bounding box center [431, 110] width 336 height 27
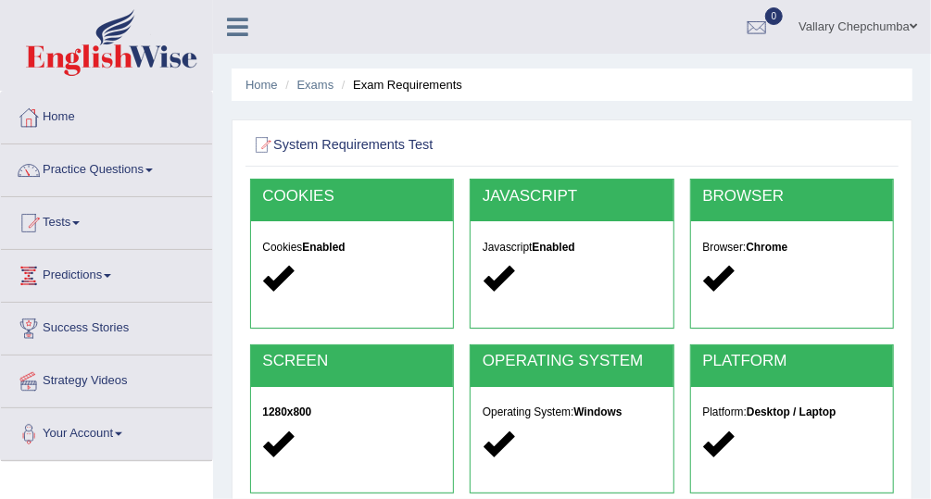
click at [893, 146] on div at bounding box center [572, 145] width 645 height 32
click at [888, 141] on div at bounding box center [572, 145] width 645 height 32
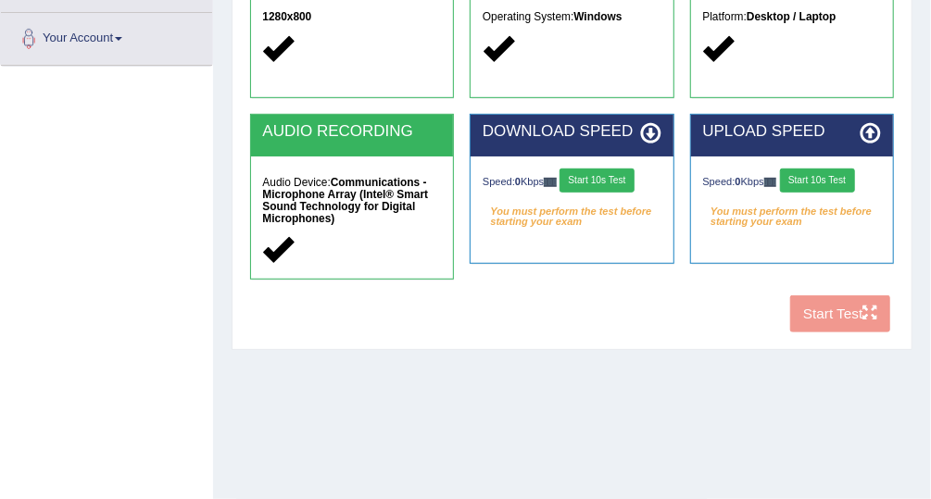
scroll to position [388, 0]
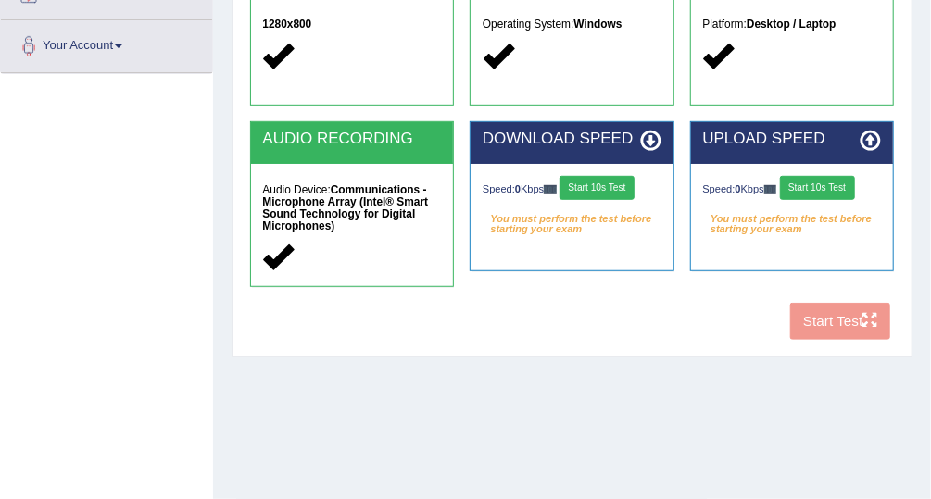
click at [600, 182] on button "Start 10s Test" at bounding box center [597, 188] width 75 height 24
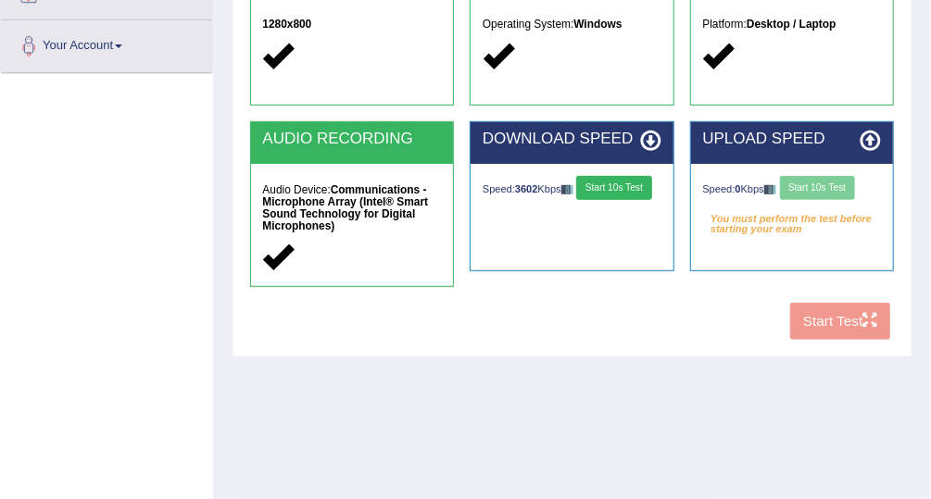
click at [813, 185] on div "Speed: 0 Kbps Start 10s Test" at bounding box center [792, 190] width 179 height 28
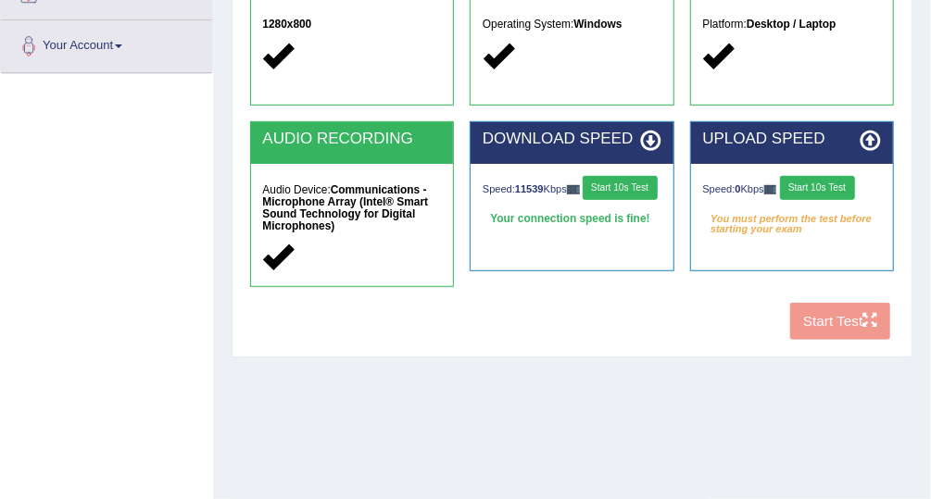
click at [838, 182] on button "Start 10s Test" at bounding box center [817, 188] width 75 height 24
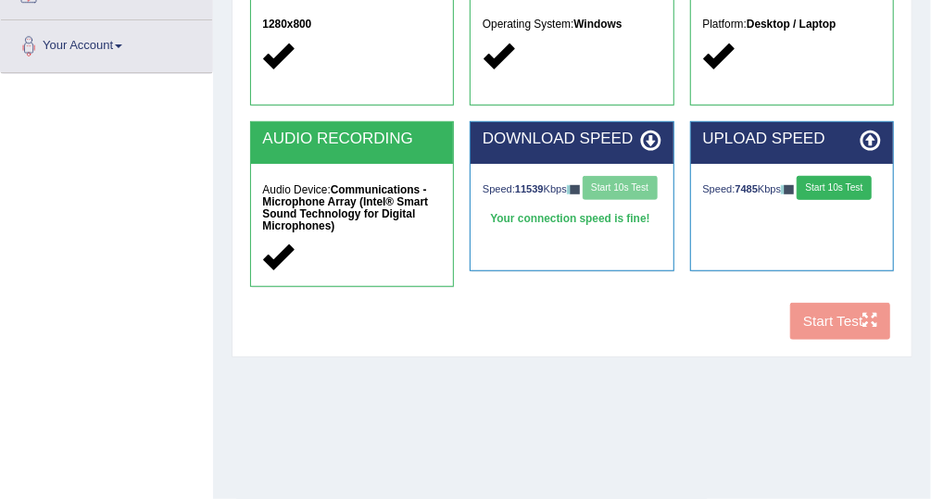
click at [839, 191] on button "Start 10s Test" at bounding box center [834, 188] width 75 height 24
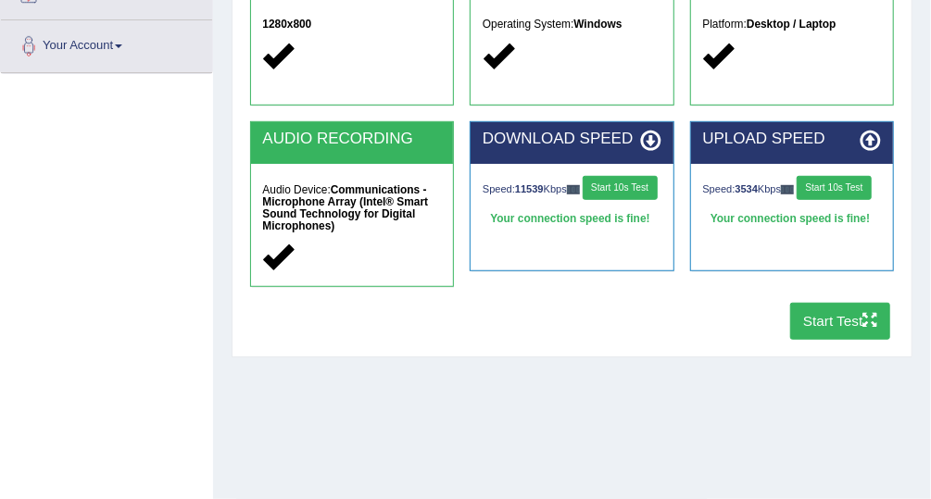
click at [856, 317] on button "Start Test" at bounding box center [840, 321] width 101 height 36
